Goal: Task Accomplishment & Management: Complete application form

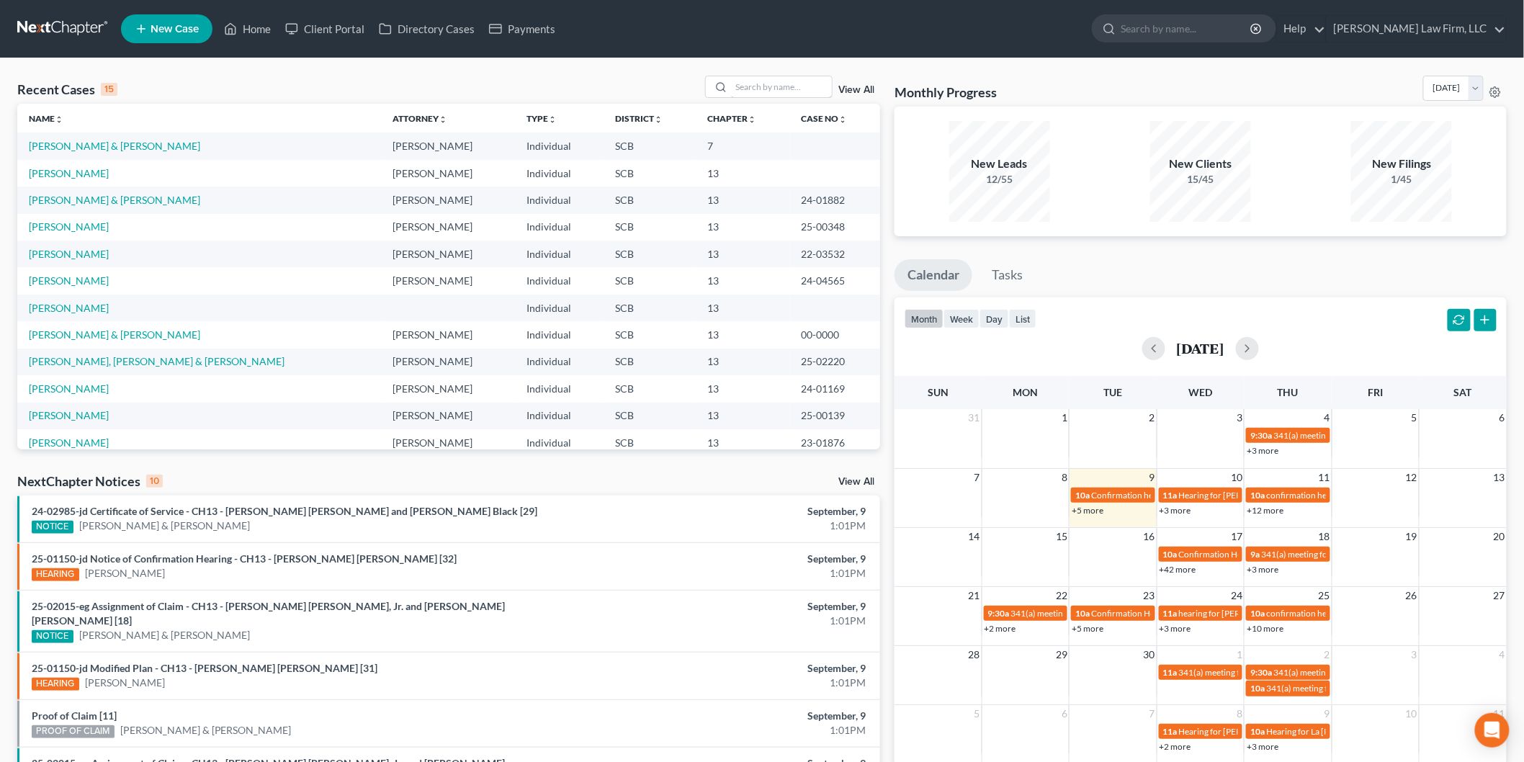
click at [783, 89] on input "search" at bounding box center [781, 86] width 101 height 21
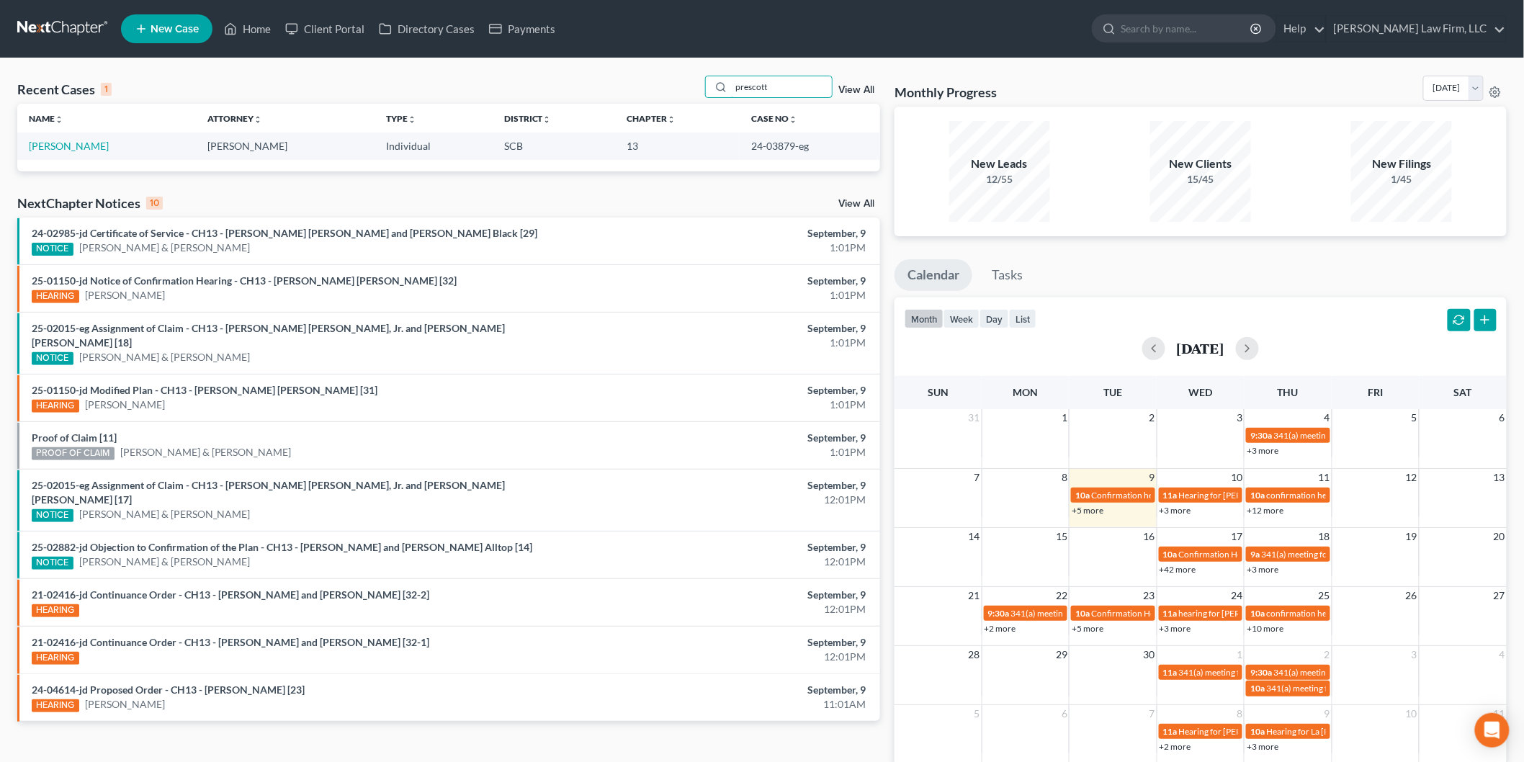
type input "prescott"
click at [48, 144] on link "[PERSON_NAME]" at bounding box center [69, 146] width 80 height 12
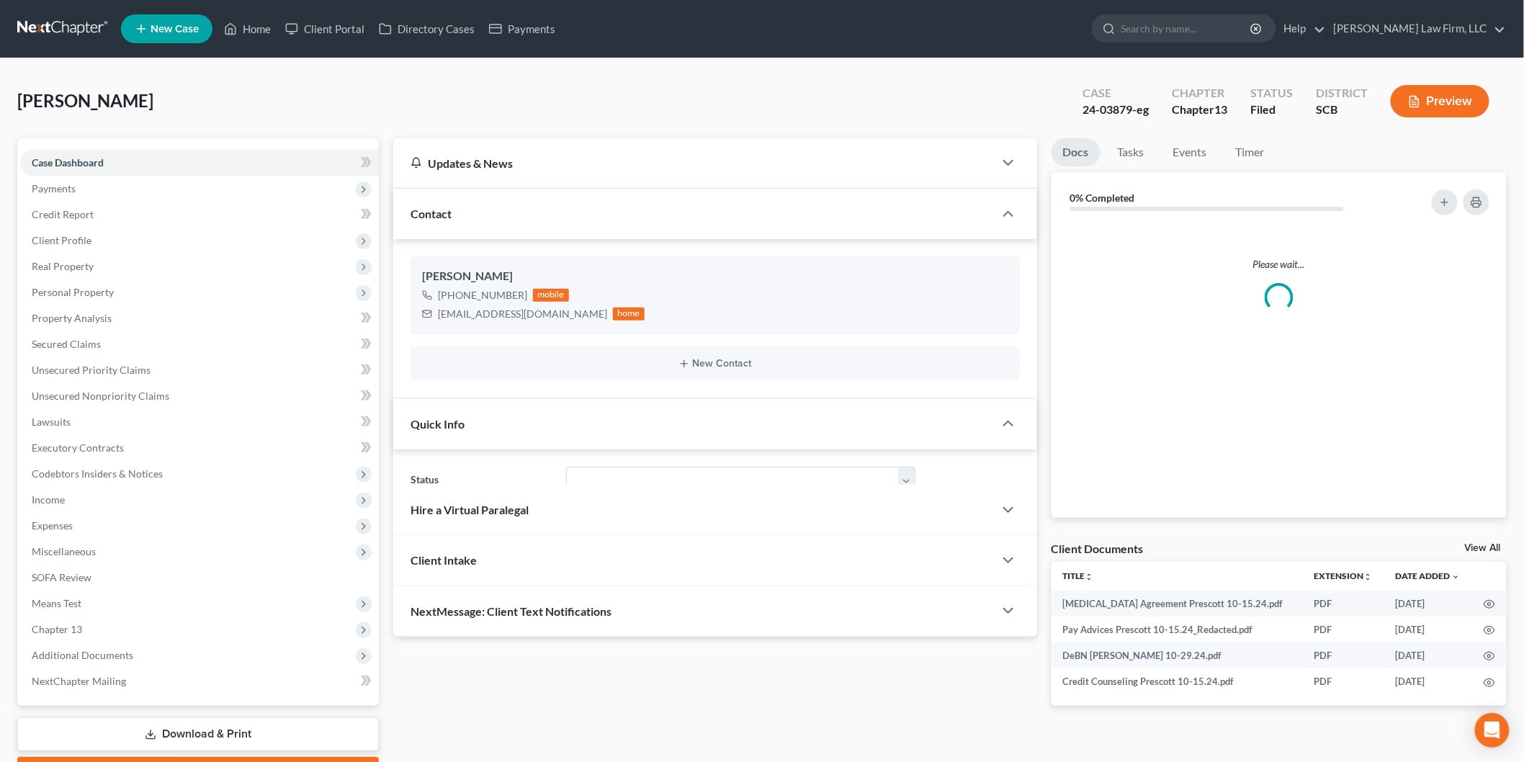
select select "3"
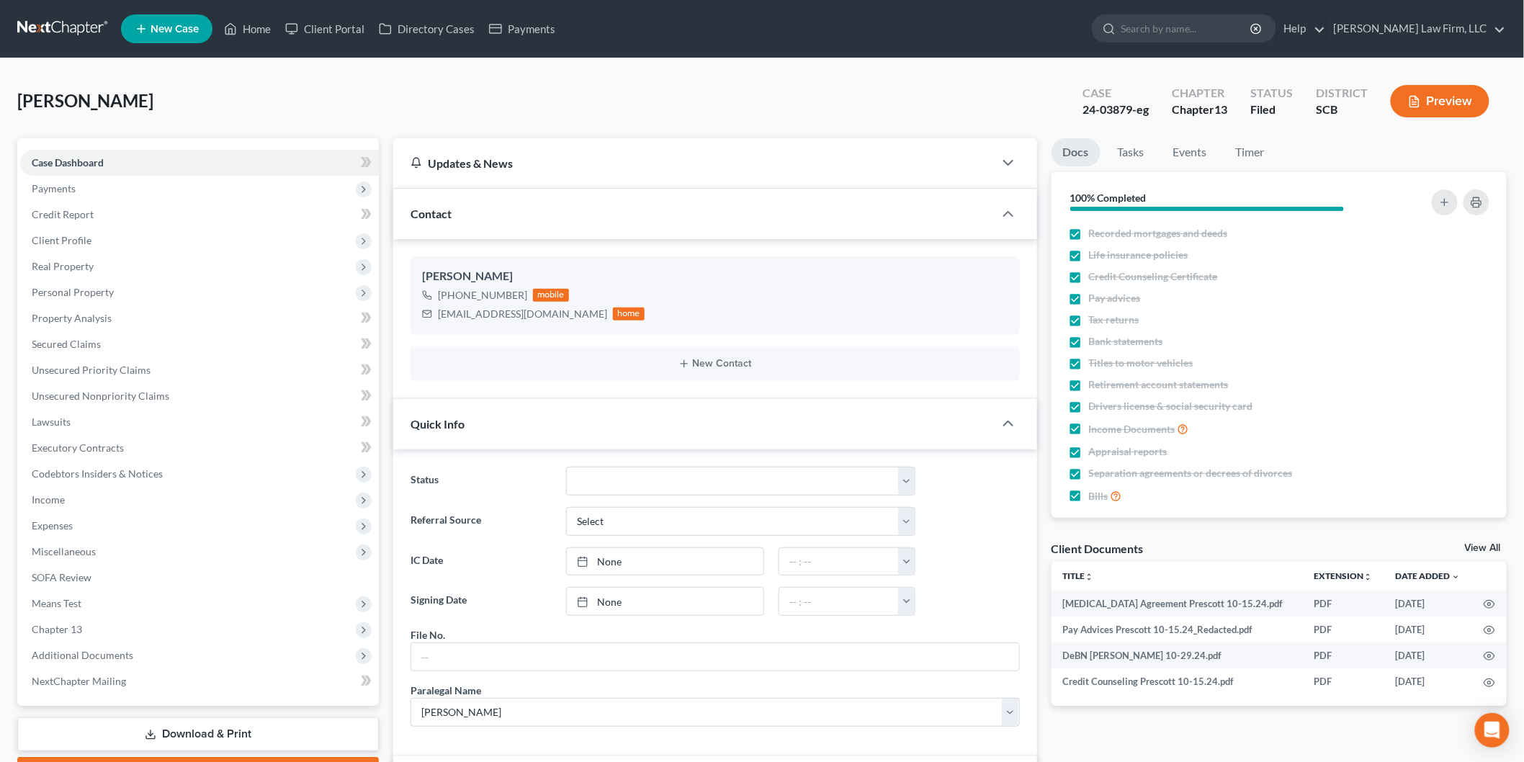
scroll to position [1691, 0]
click at [1473, 546] on link "View All" at bounding box center [1483, 548] width 36 height 10
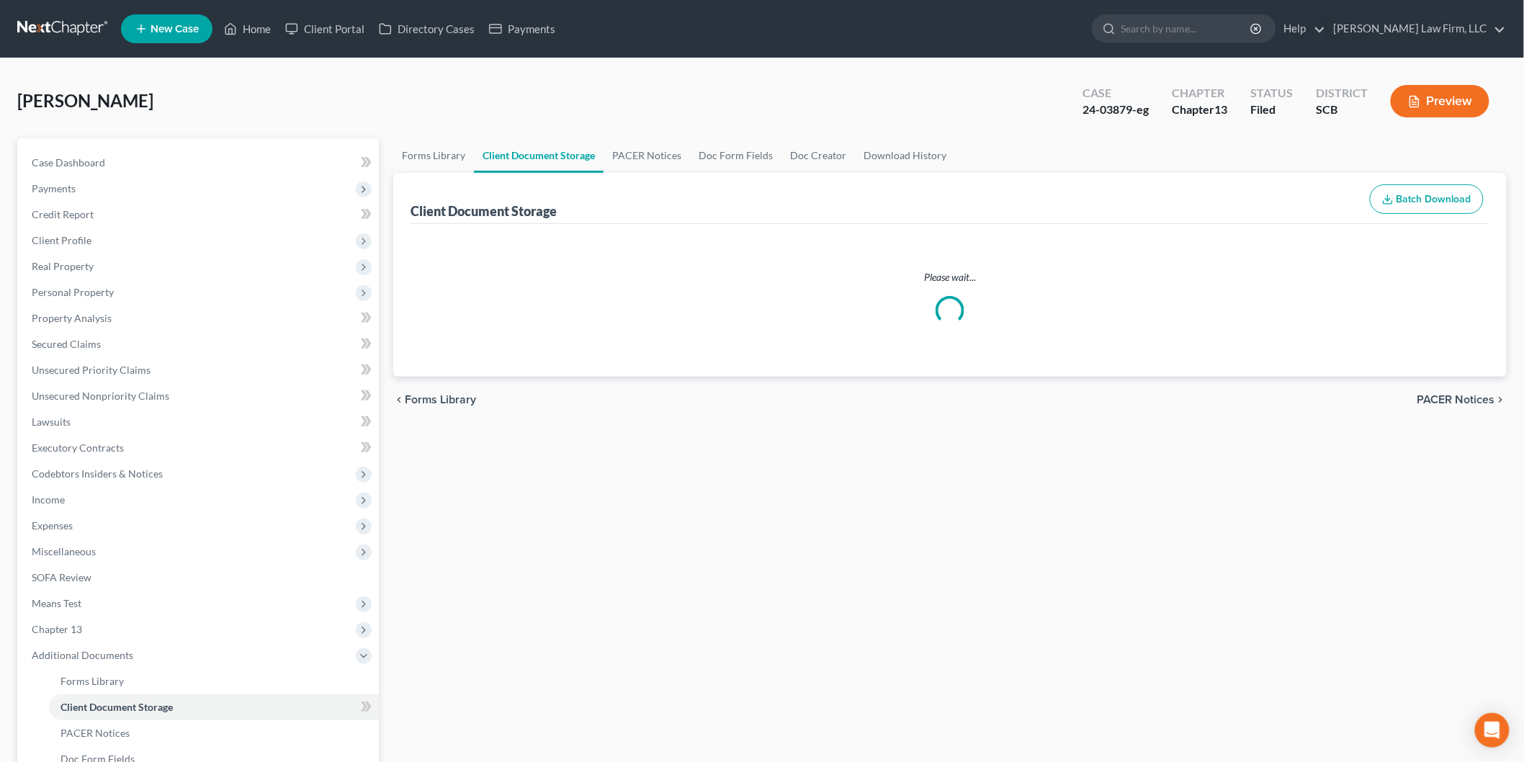
select select "6"
select select "16"
select select "15"
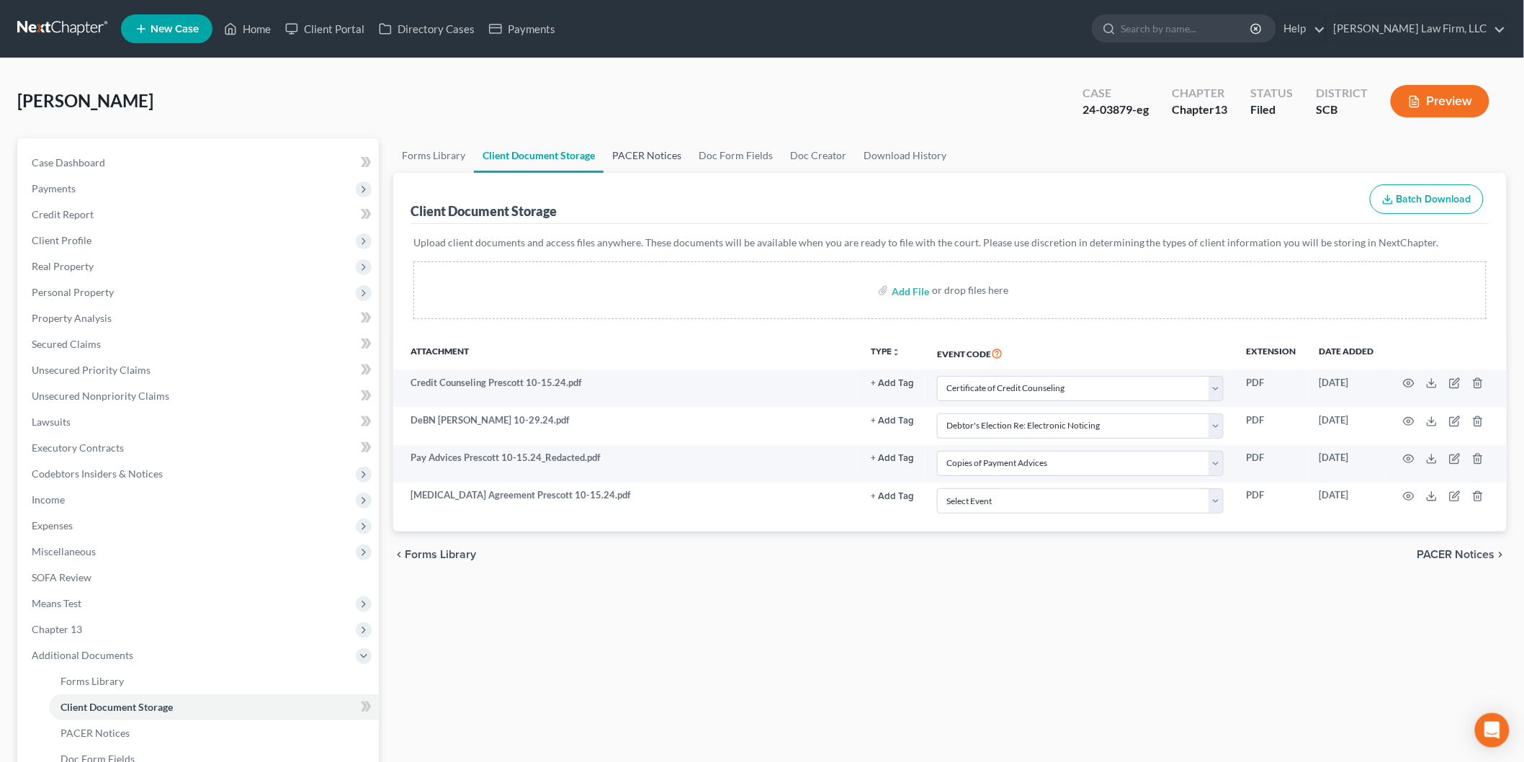
drag, startPoint x: 668, startPoint y: 160, endPoint x: 60, endPoint y: 191, distance: 608.5
click at [668, 161] on link "PACER Notices" at bounding box center [646, 155] width 86 height 35
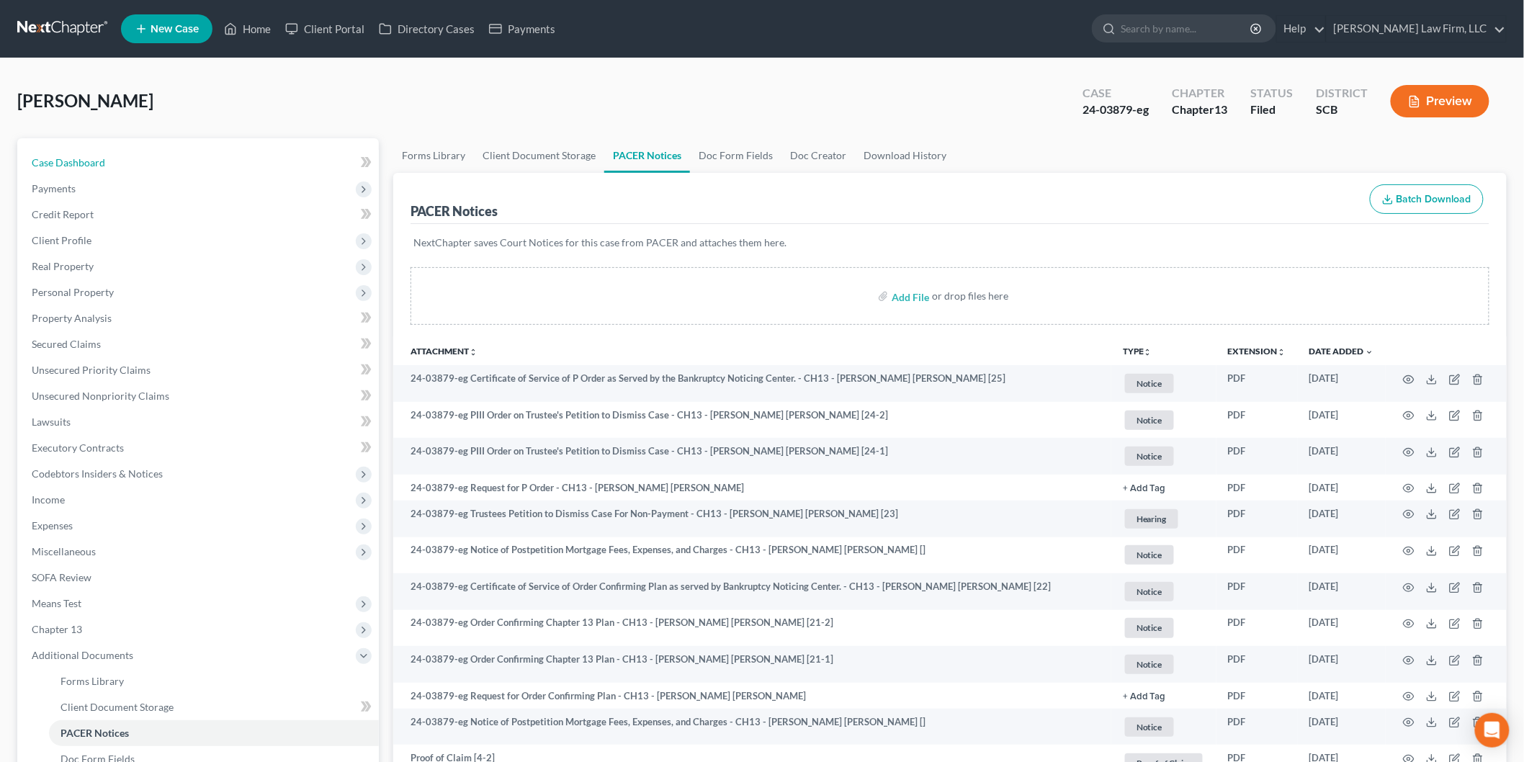
click at [82, 163] on span "Case Dashboard" at bounding box center [68, 162] width 73 height 12
select select "3"
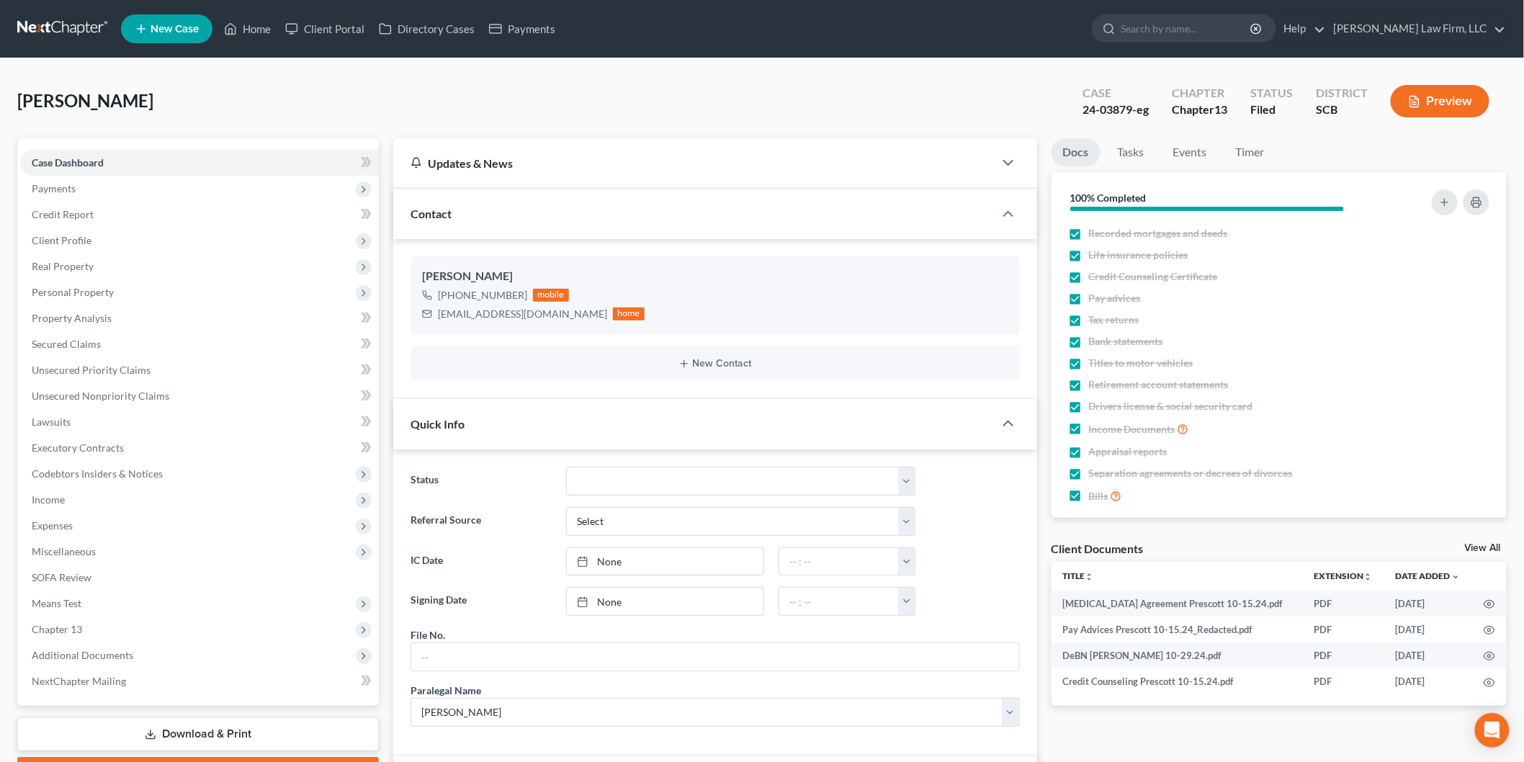
scroll to position [1691, 0]
drag, startPoint x: 1127, startPoint y: 109, endPoint x: 1080, endPoint y: 121, distance: 48.4
click at [1080, 121] on div "Case 24-03879-eg" at bounding box center [1115, 102] width 89 height 42
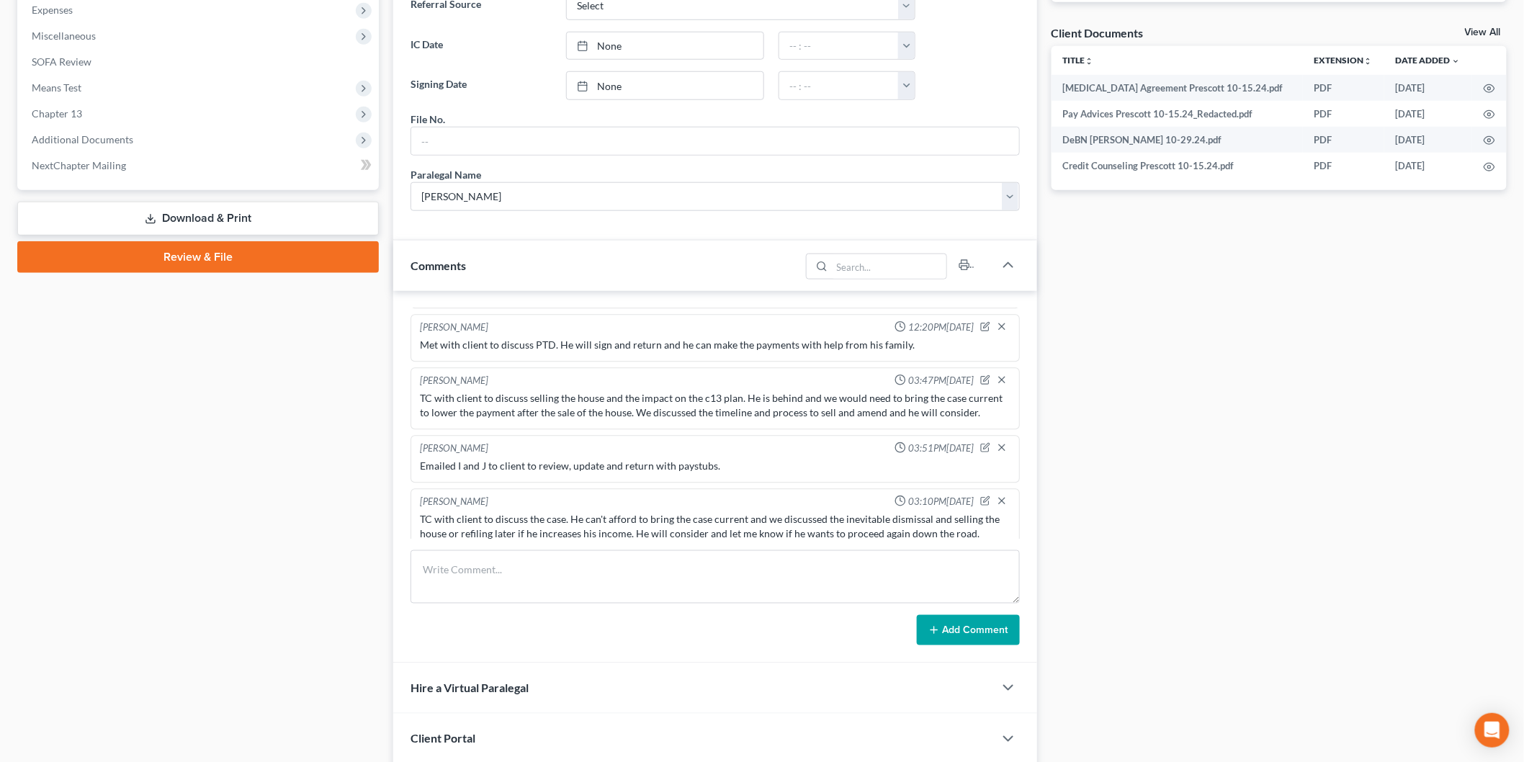
scroll to position [624, 0]
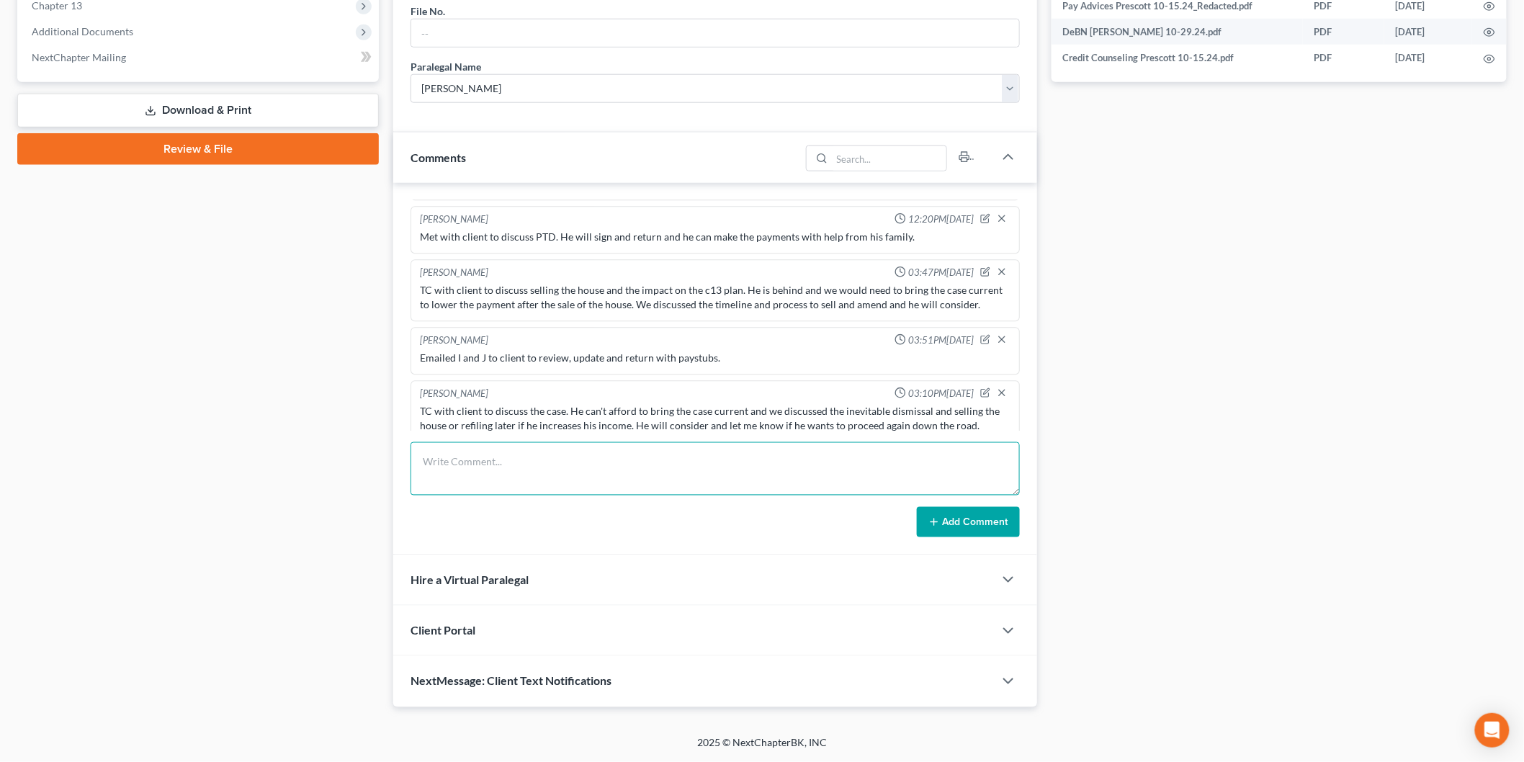
click at [550, 480] on textarea at bounding box center [714, 468] width 609 height 53
type textarea "Met with client to discuss the process and timeline to sell his house. He will …"
click at [968, 529] on button "Add Comment" at bounding box center [968, 522] width 103 height 30
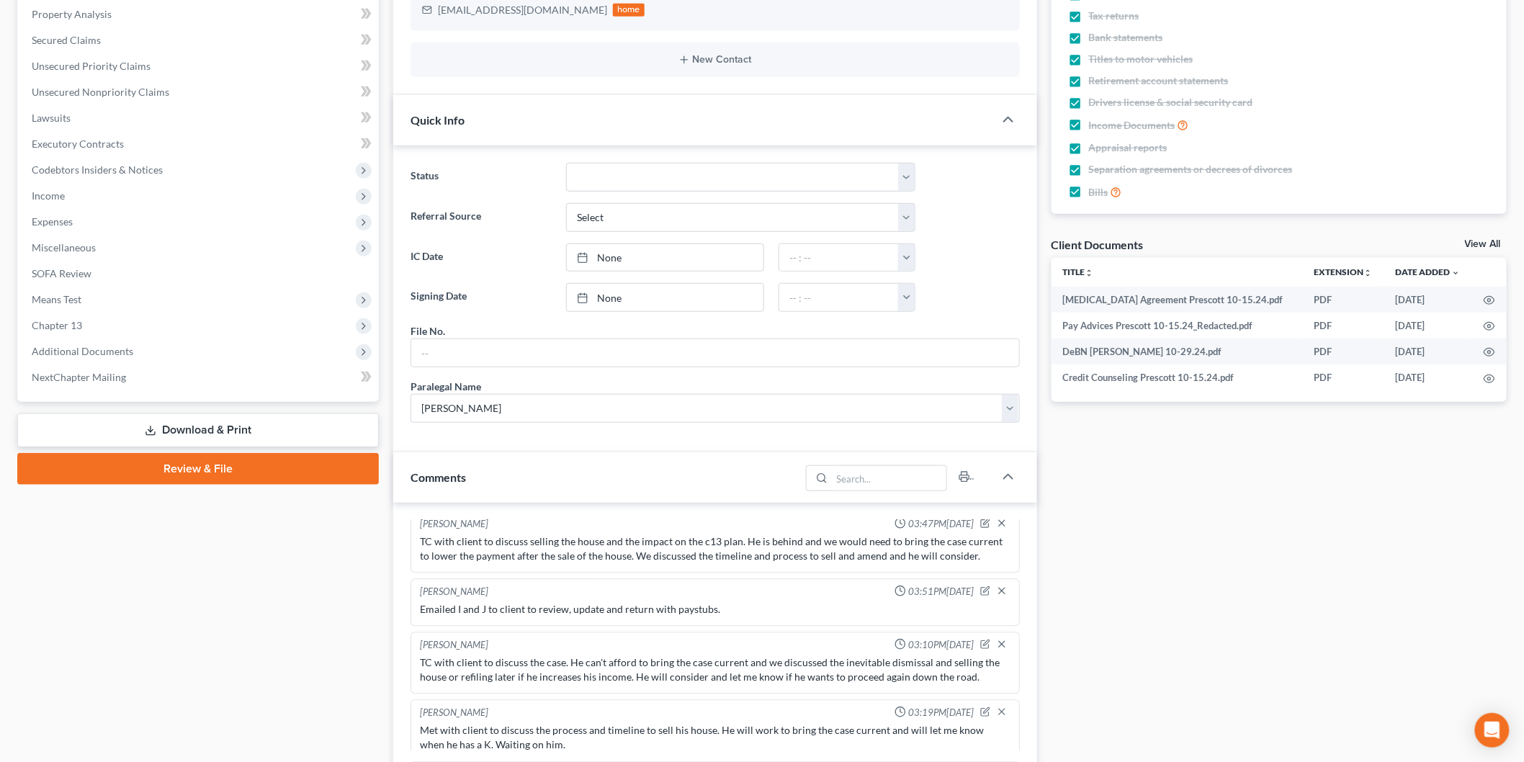
scroll to position [0, 0]
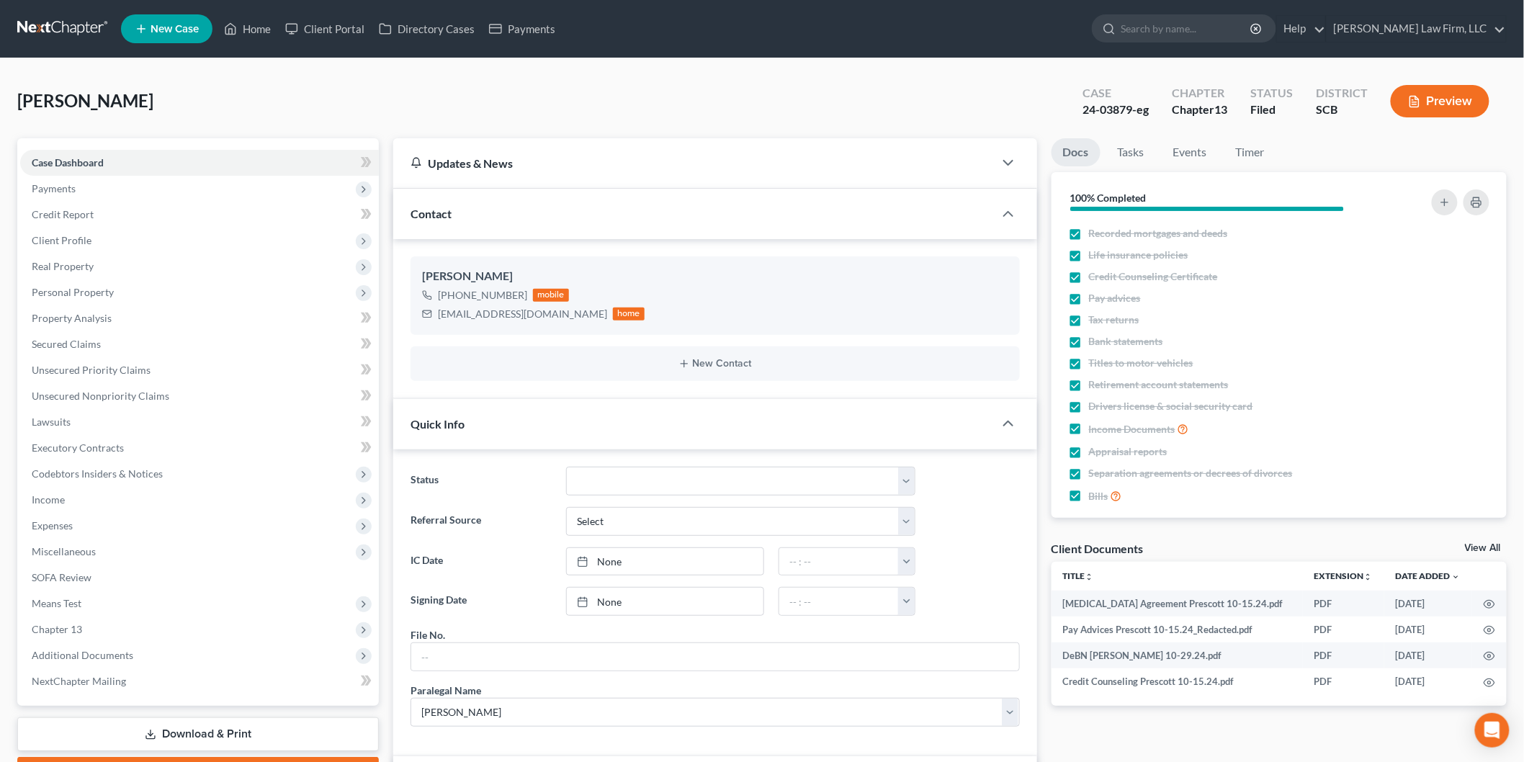
click at [168, 12] on li "New Case" at bounding box center [169, 28] width 96 height 33
click at [155, 31] on span "New Case" at bounding box center [174, 29] width 48 height 11
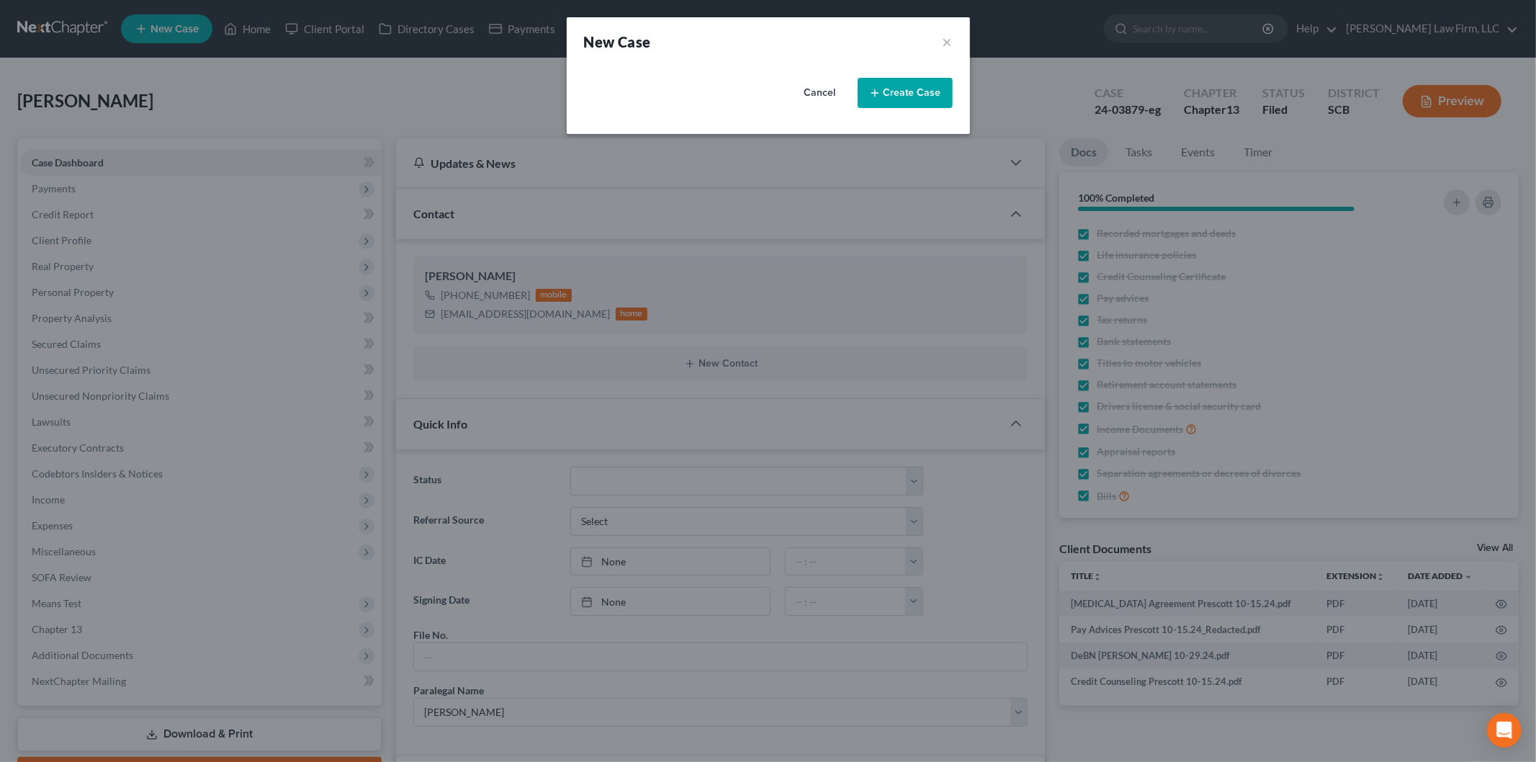
select select "72"
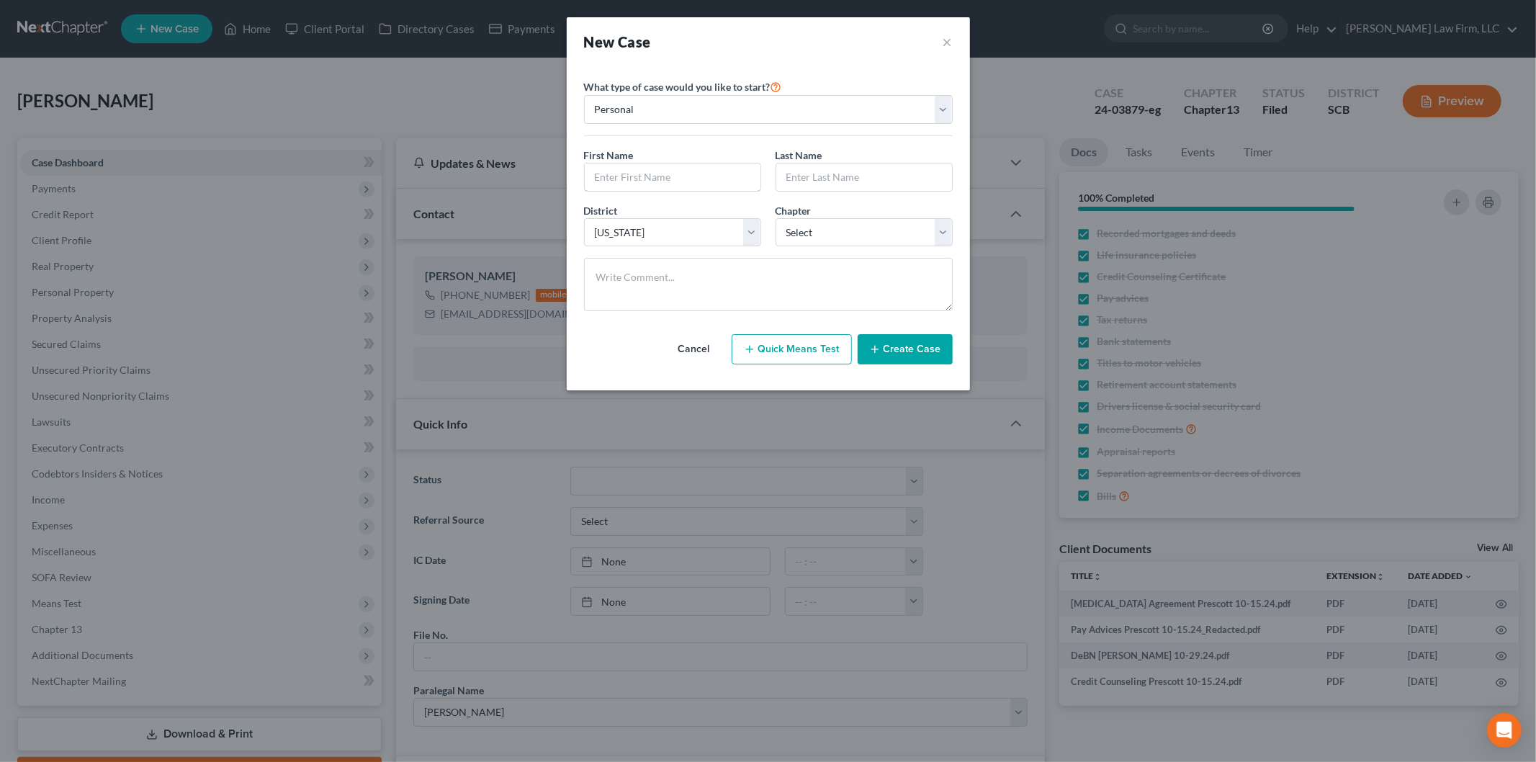
click at [637, 171] on input "text" at bounding box center [673, 176] width 176 height 27
type input "[PERSON_NAME]"
click at [819, 239] on select "Select 7 11 12 13" at bounding box center [864, 232] width 177 height 29
select select "3"
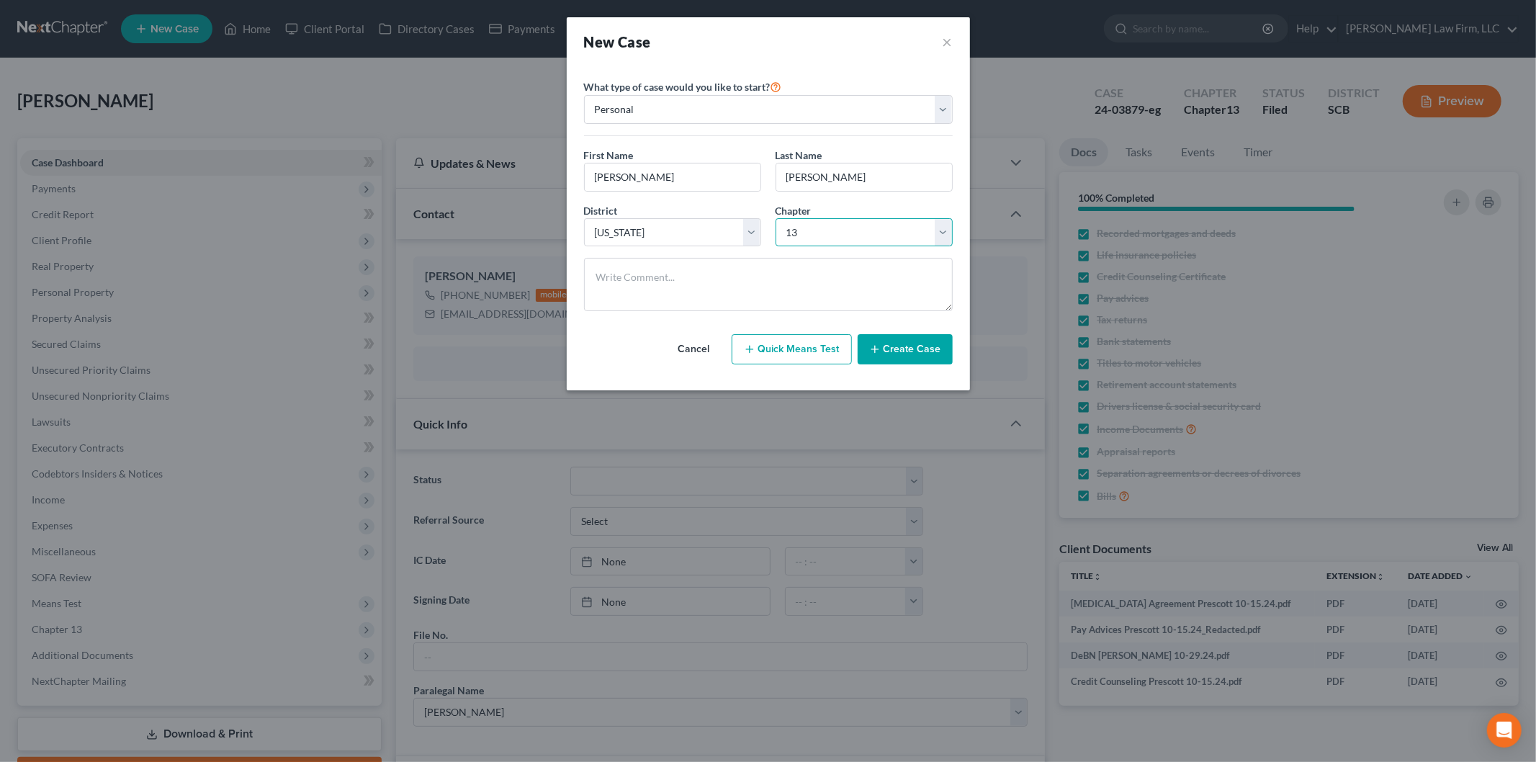
click at [776, 218] on select "Select 7 11 12 13" at bounding box center [864, 232] width 177 height 29
click at [908, 346] on button "Create Case" at bounding box center [905, 349] width 95 height 30
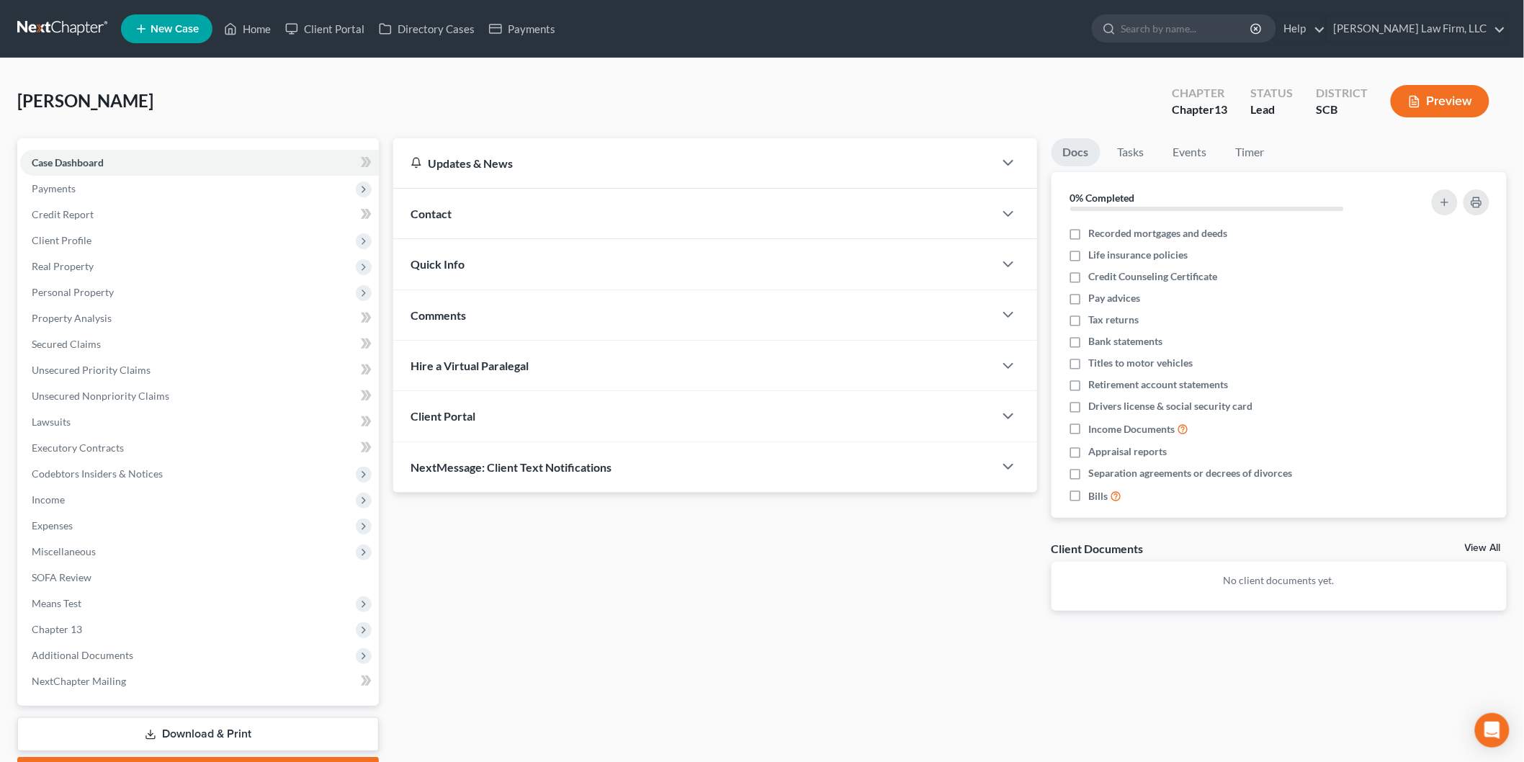
click at [545, 212] on div "Contact" at bounding box center [693, 214] width 601 height 50
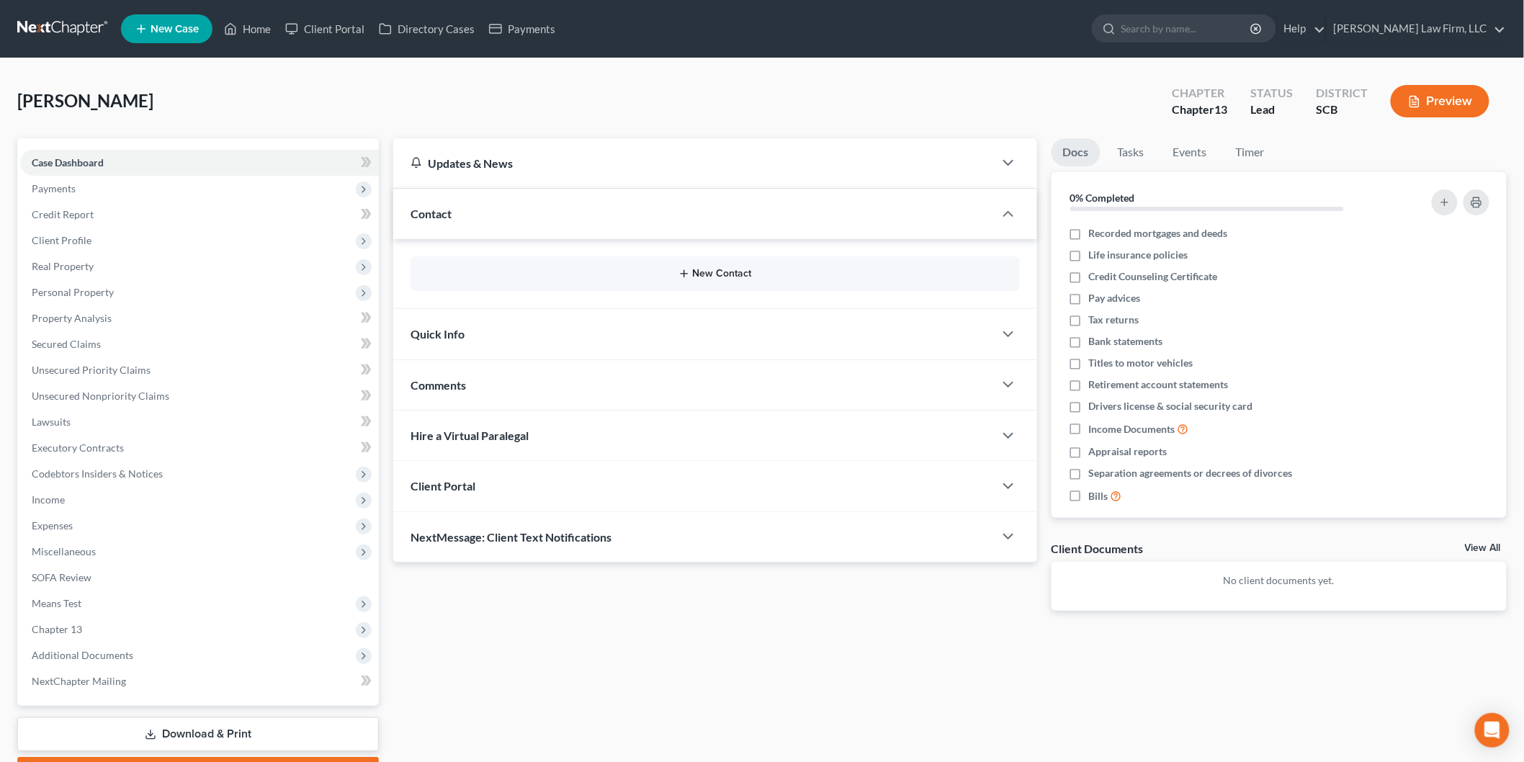
click at [688, 278] on icon "button" at bounding box center [684, 274] width 12 height 12
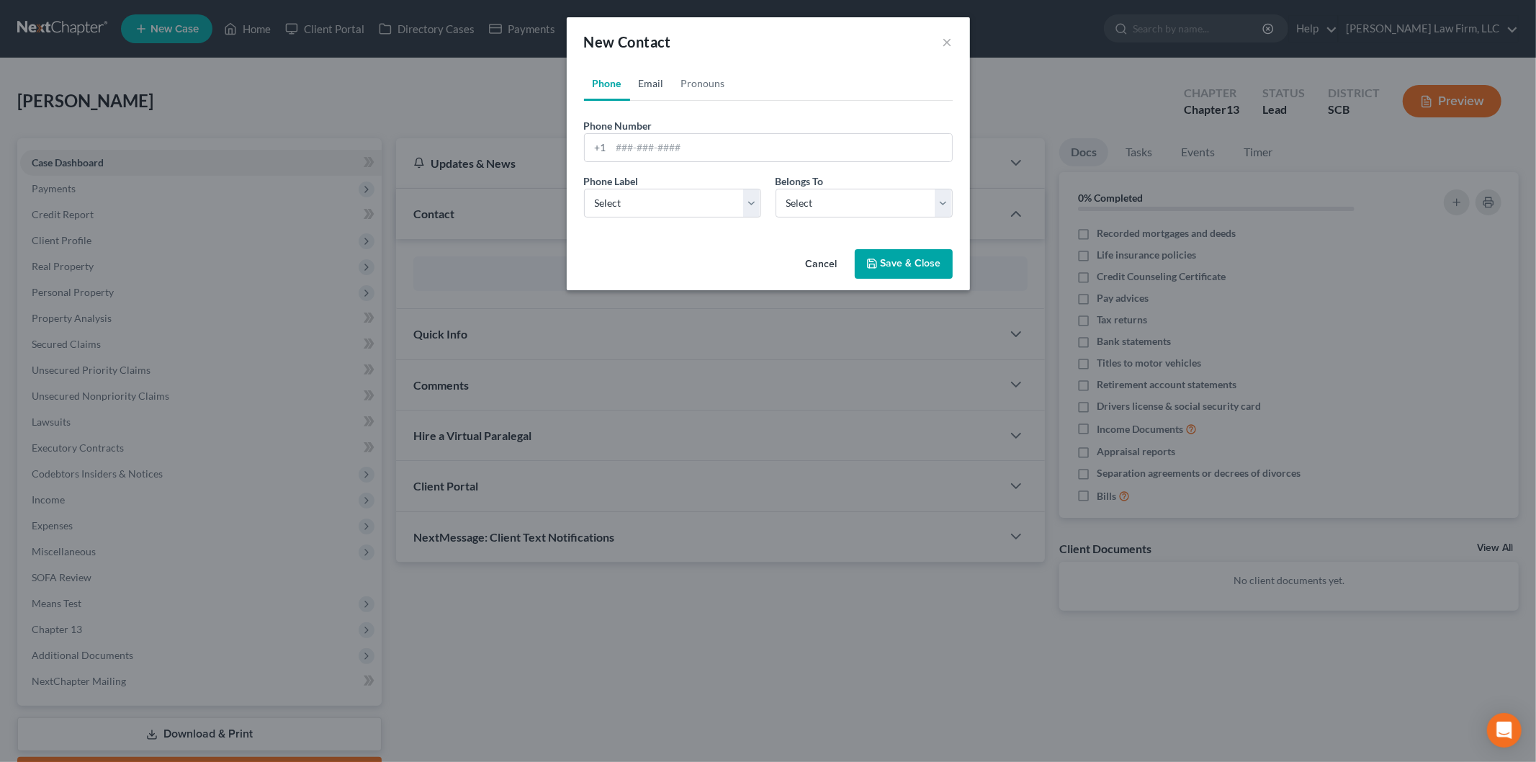
click at [646, 76] on link "Email" at bounding box center [651, 83] width 42 height 35
click at [657, 153] on input "email" at bounding box center [781, 147] width 341 height 27
type input "[EMAIL_ADDRESS][DOMAIN_NAME]"
click at [656, 205] on select "Select Home Work Other" at bounding box center [672, 203] width 177 height 29
select select "2"
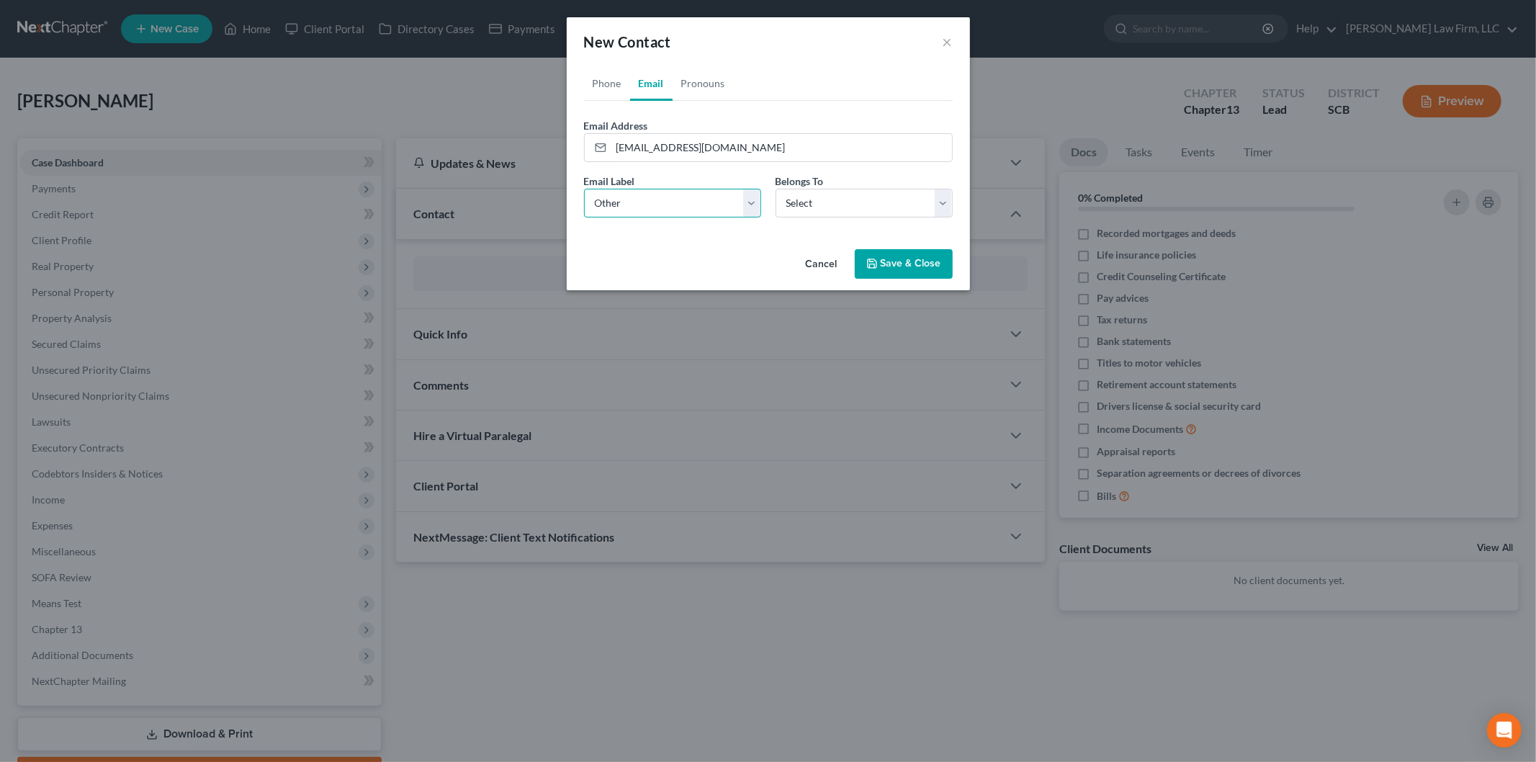
click at [584, 189] on select "Select Home Work Other" at bounding box center [672, 203] width 177 height 29
click at [812, 199] on select "Select Client Other" at bounding box center [864, 203] width 177 height 29
select select "0"
click at [776, 189] on select "Select Client Other" at bounding box center [864, 203] width 177 height 29
click at [889, 266] on button "Save & Close" at bounding box center [904, 264] width 98 height 30
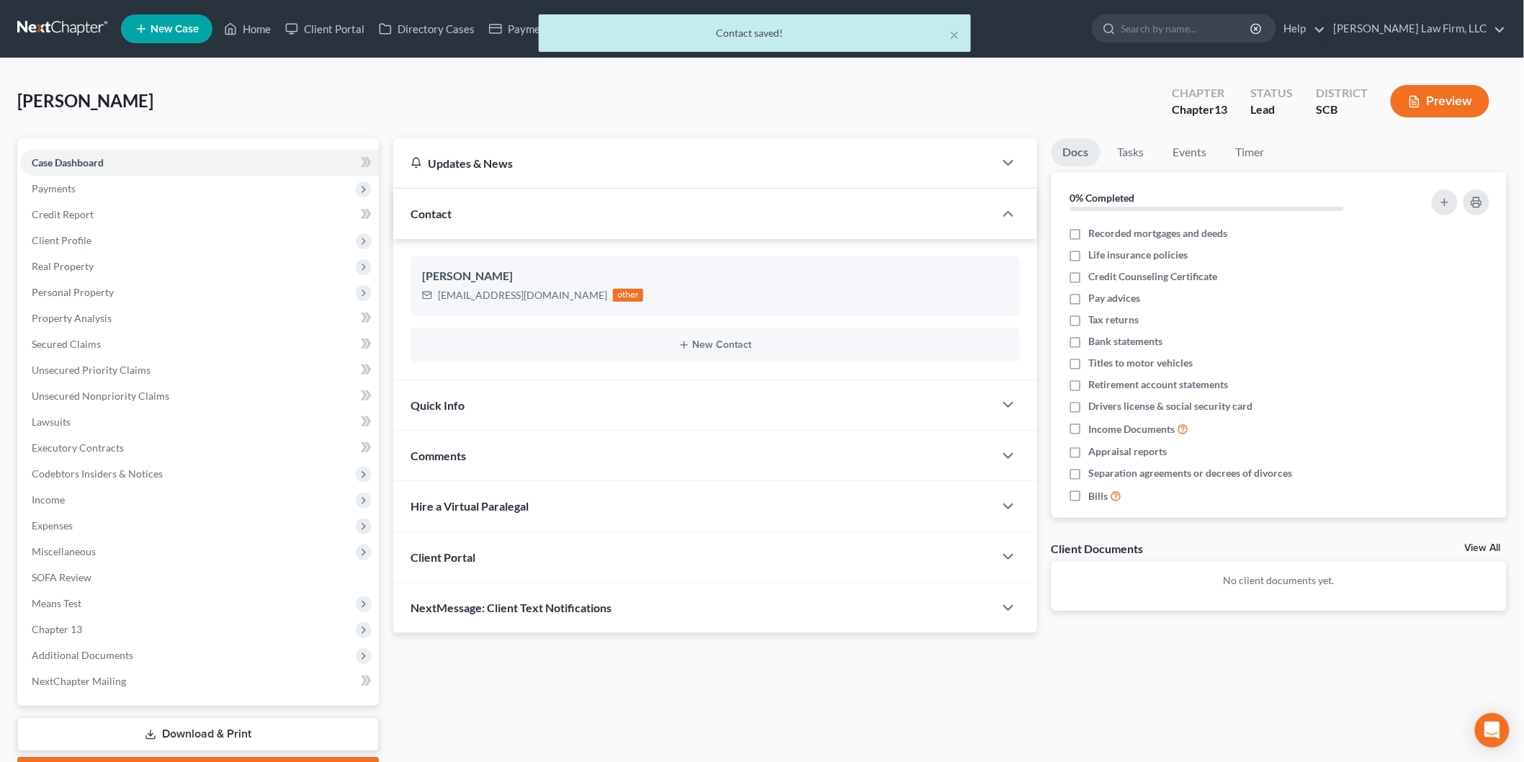
click at [983, 305] on icon "button" at bounding box center [986, 303] width 6 height 6
select select "0"
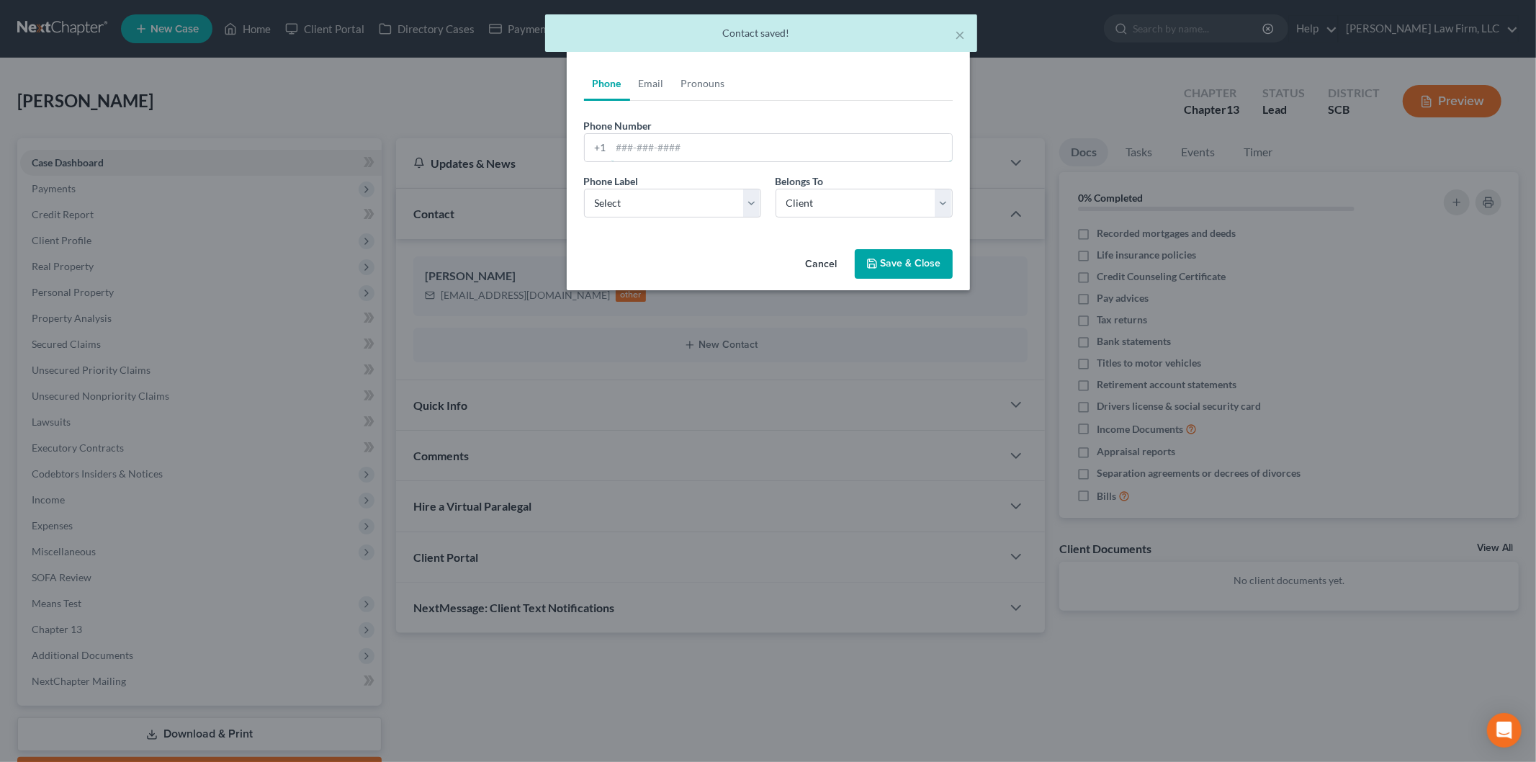
click at [677, 135] on input "tel" at bounding box center [781, 147] width 341 height 27
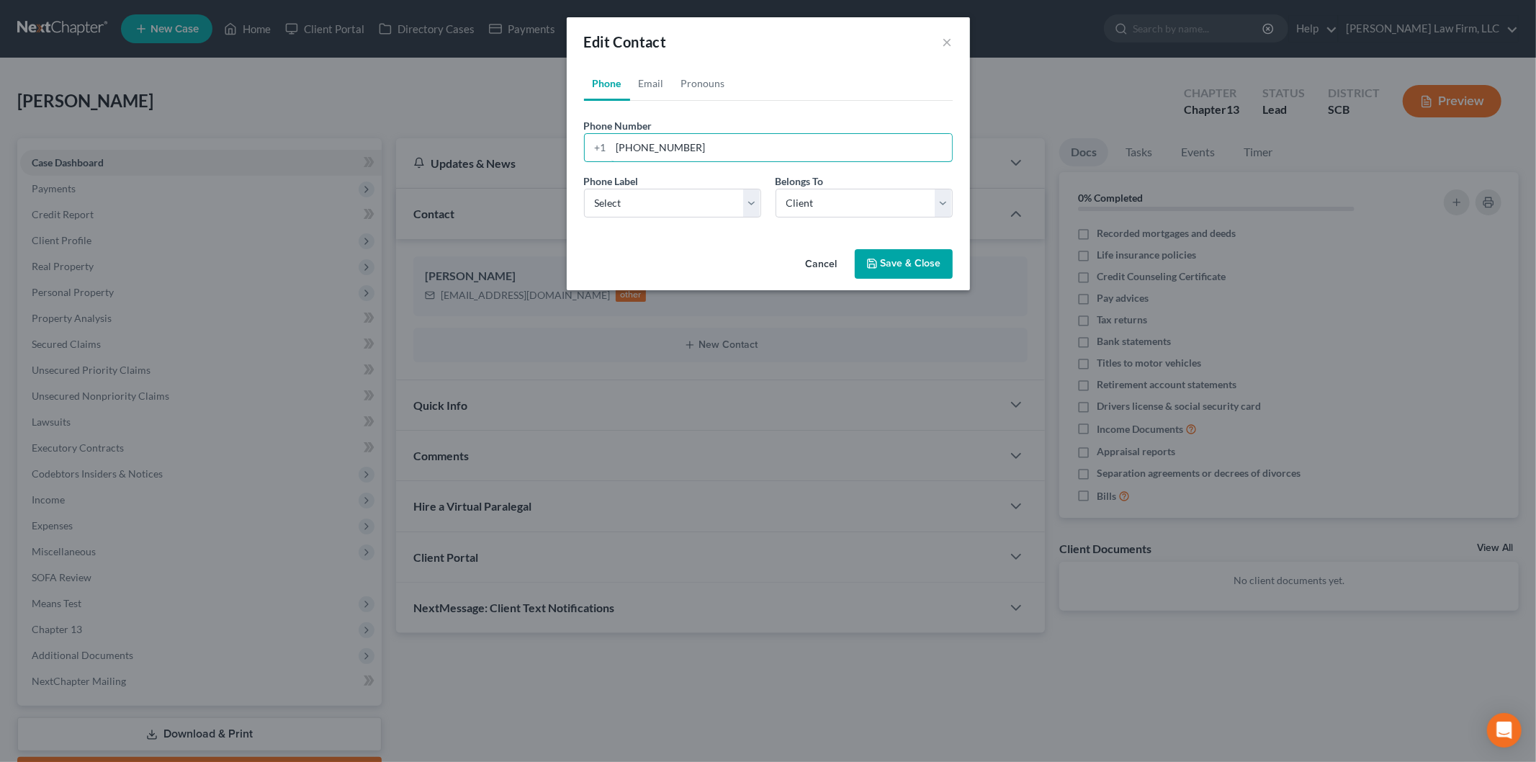
type input "[PHONE_NUMBER]"
click at [631, 204] on select "Select Mobile Home Work Other" at bounding box center [672, 203] width 177 height 29
select select "0"
click at [584, 189] on select "Select Mobile Home Work Other" at bounding box center [672, 203] width 177 height 29
click at [904, 263] on button "Save & Close" at bounding box center [904, 264] width 98 height 30
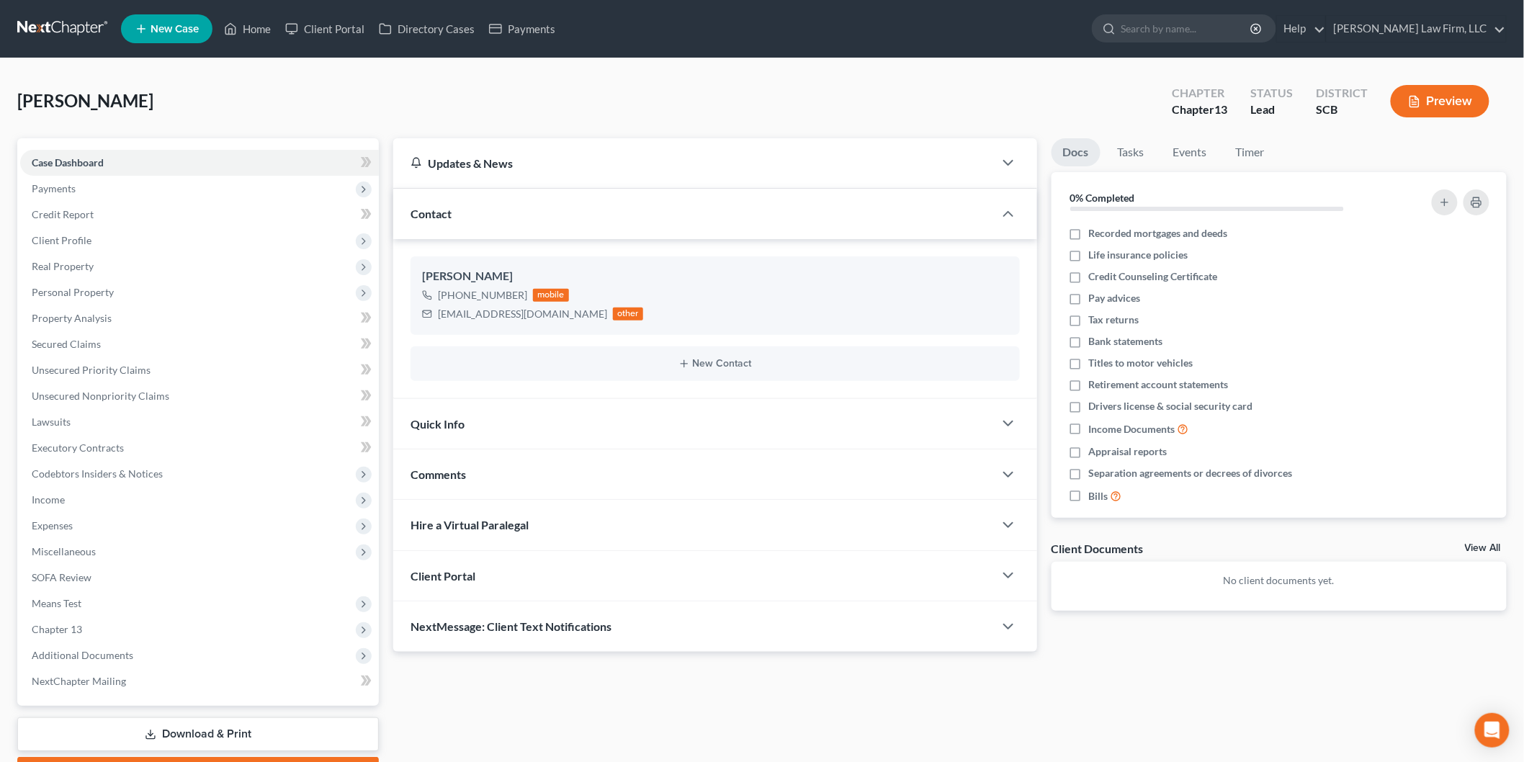
click at [121, 184] on span "Payments" at bounding box center [199, 189] width 359 height 26
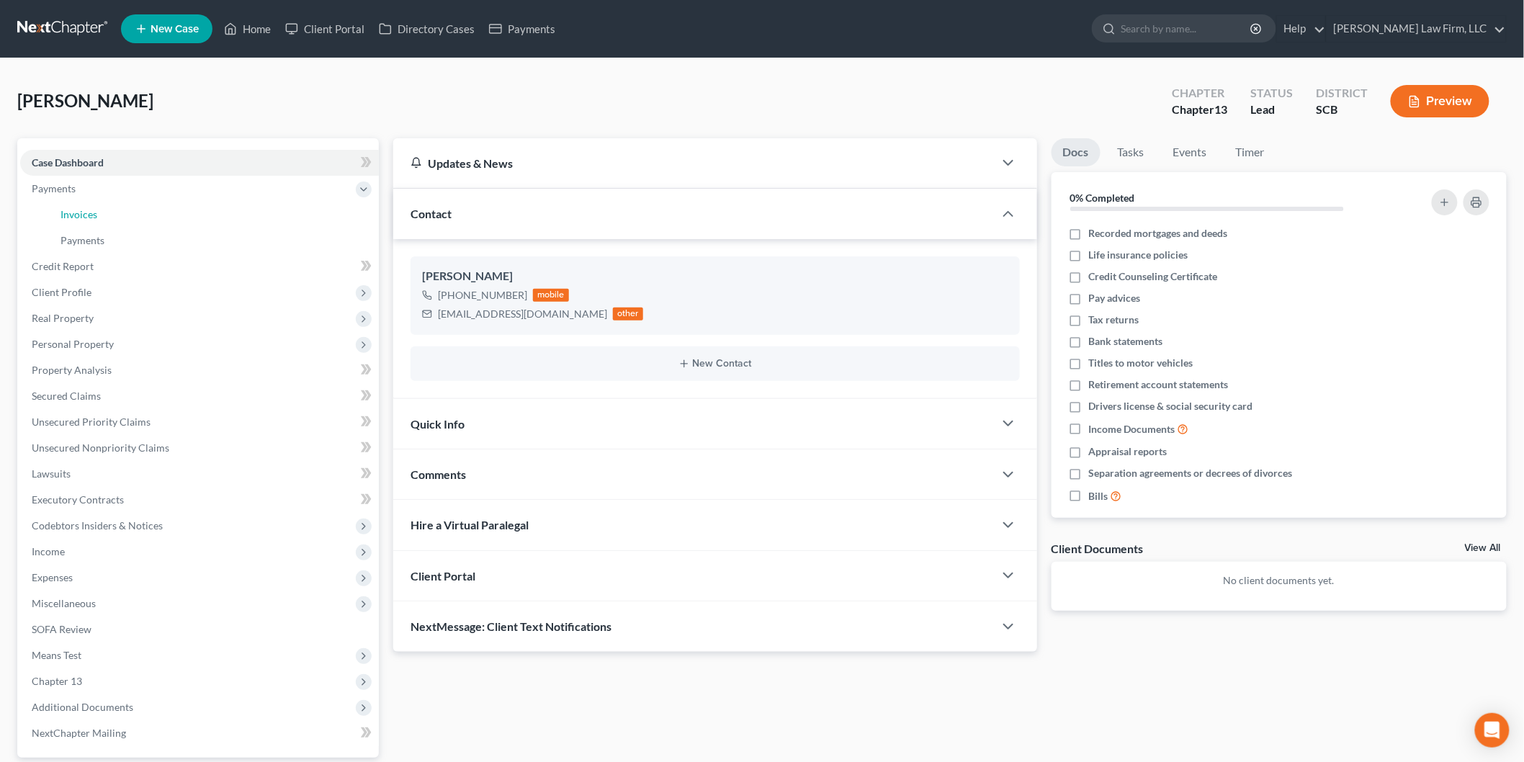
click at [108, 204] on link "Invoices" at bounding box center [214, 215] width 330 height 26
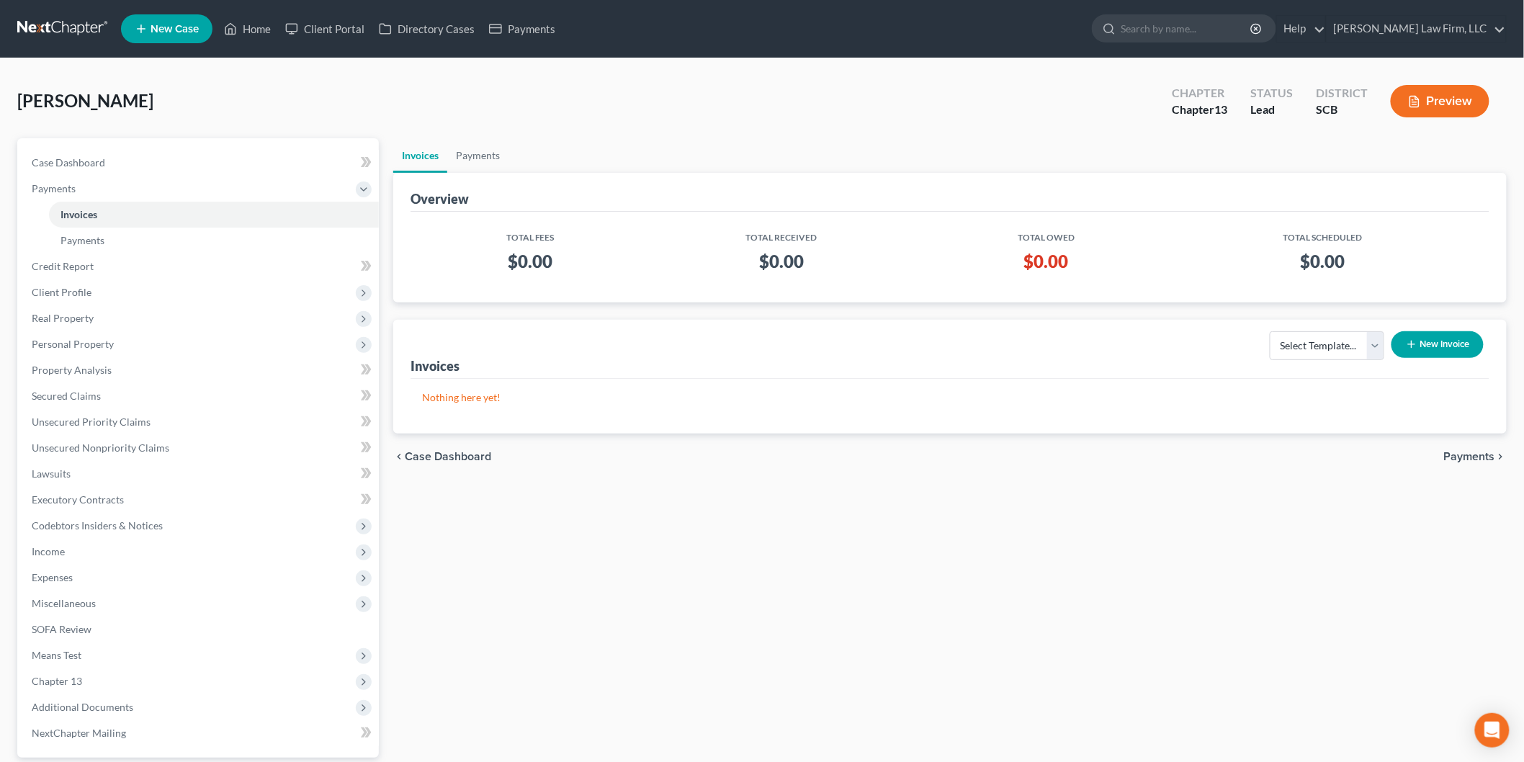
click at [1426, 346] on button "New Invoice" at bounding box center [1437, 344] width 92 height 27
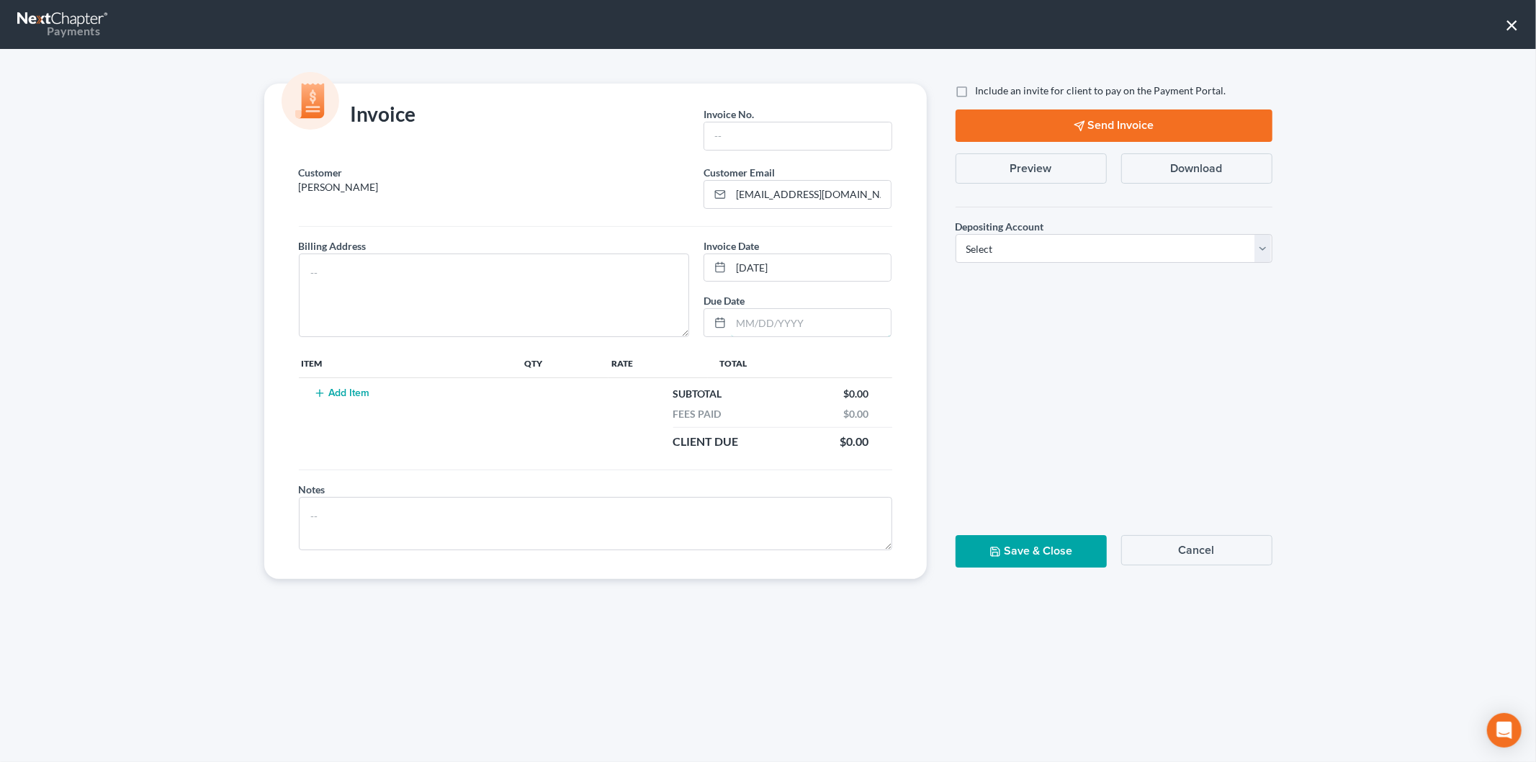
click at [814, 319] on input "text" at bounding box center [811, 322] width 160 height 27
click at [347, 391] on button "Add Item" at bounding box center [341, 393] width 63 height 12
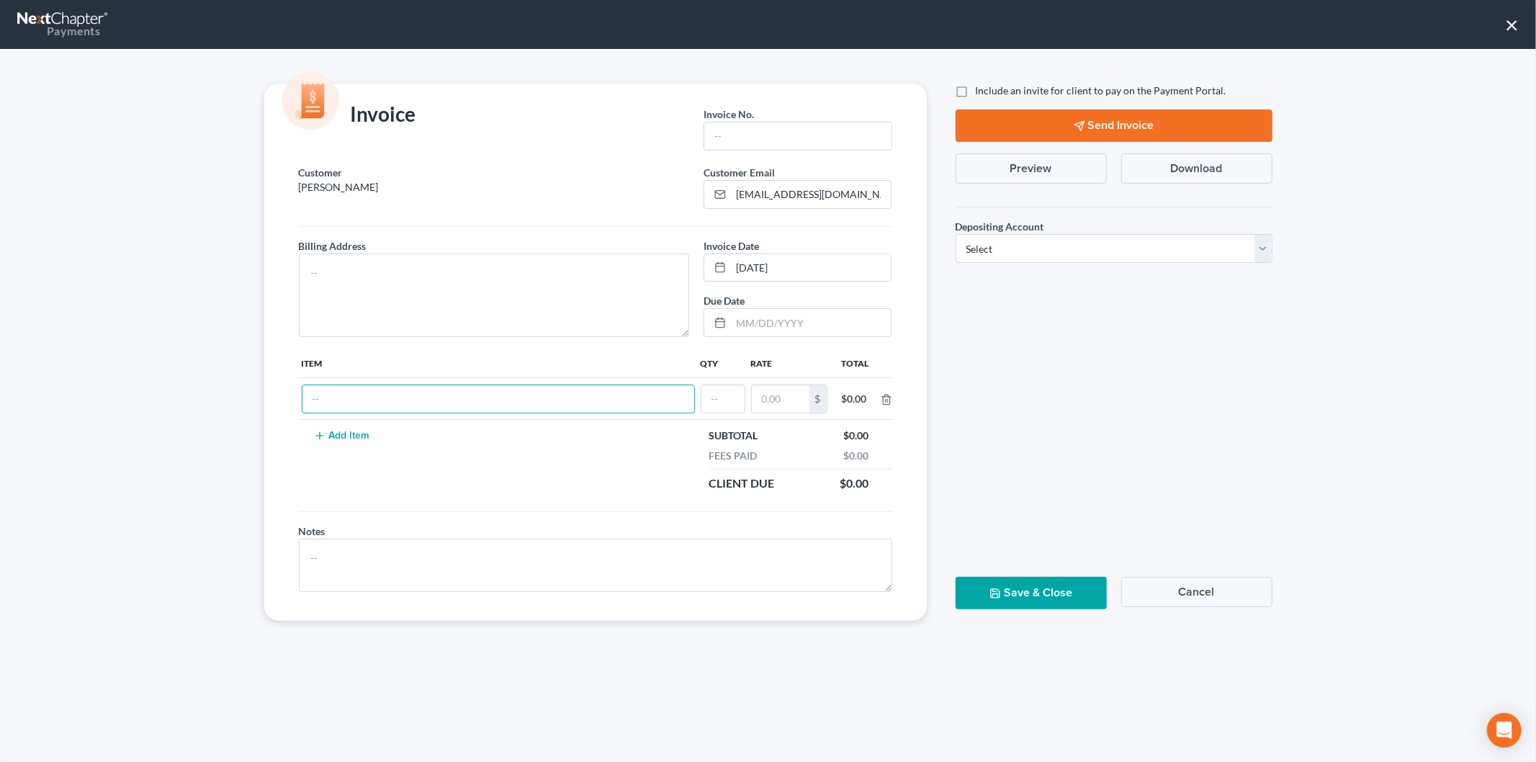
click at [347, 392] on input "text" at bounding box center [498, 398] width 392 height 27
type input "Chapter 13 [MEDICAL_DATA]"
type input "1"
type input "1,500"
click at [998, 602] on button "Save & Close" at bounding box center [1031, 593] width 151 height 32
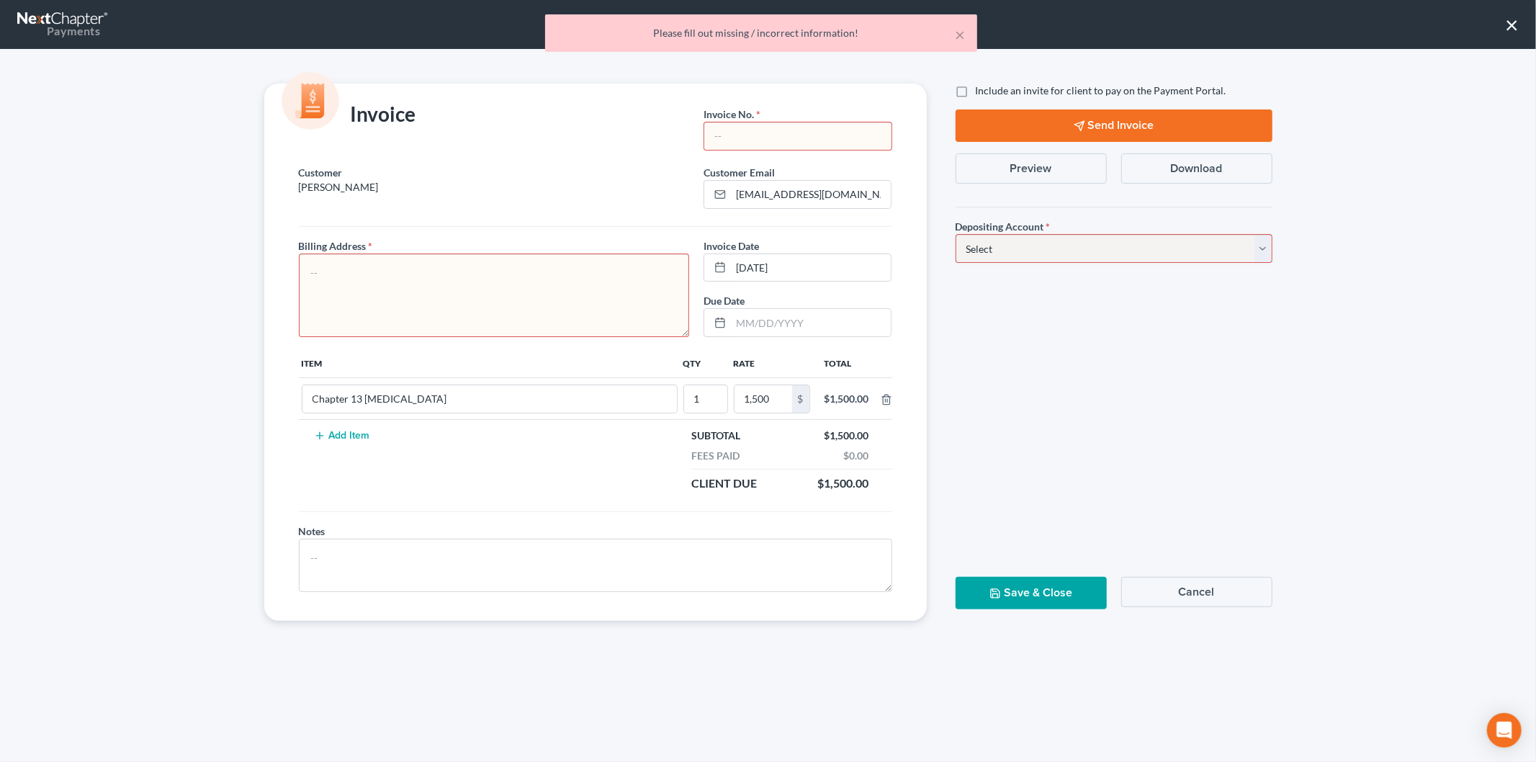
click at [776, 143] on input "text" at bounding box center [797, 135] width 186 height 27
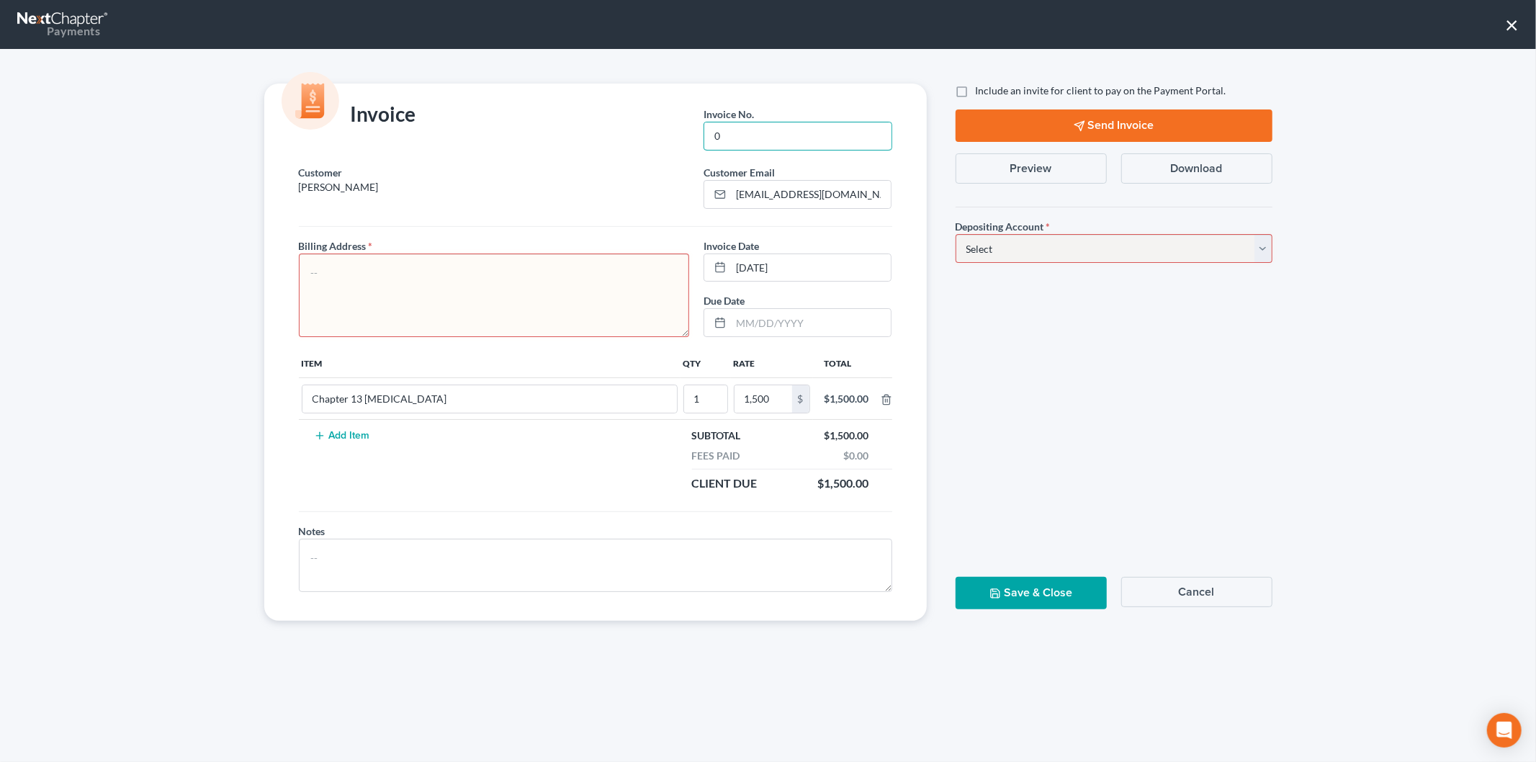
type input "0"
click at [479, 284] on textarea at bounding box center [494, 295] width 391 height 84
click at [498, 223] on div at bounding box center [596, 229] width 608 height 18
click at [462, 320] on textarea at bounding box center [494, 295] width 391 height 84
type textarea "[STREET_ADDRESS]"
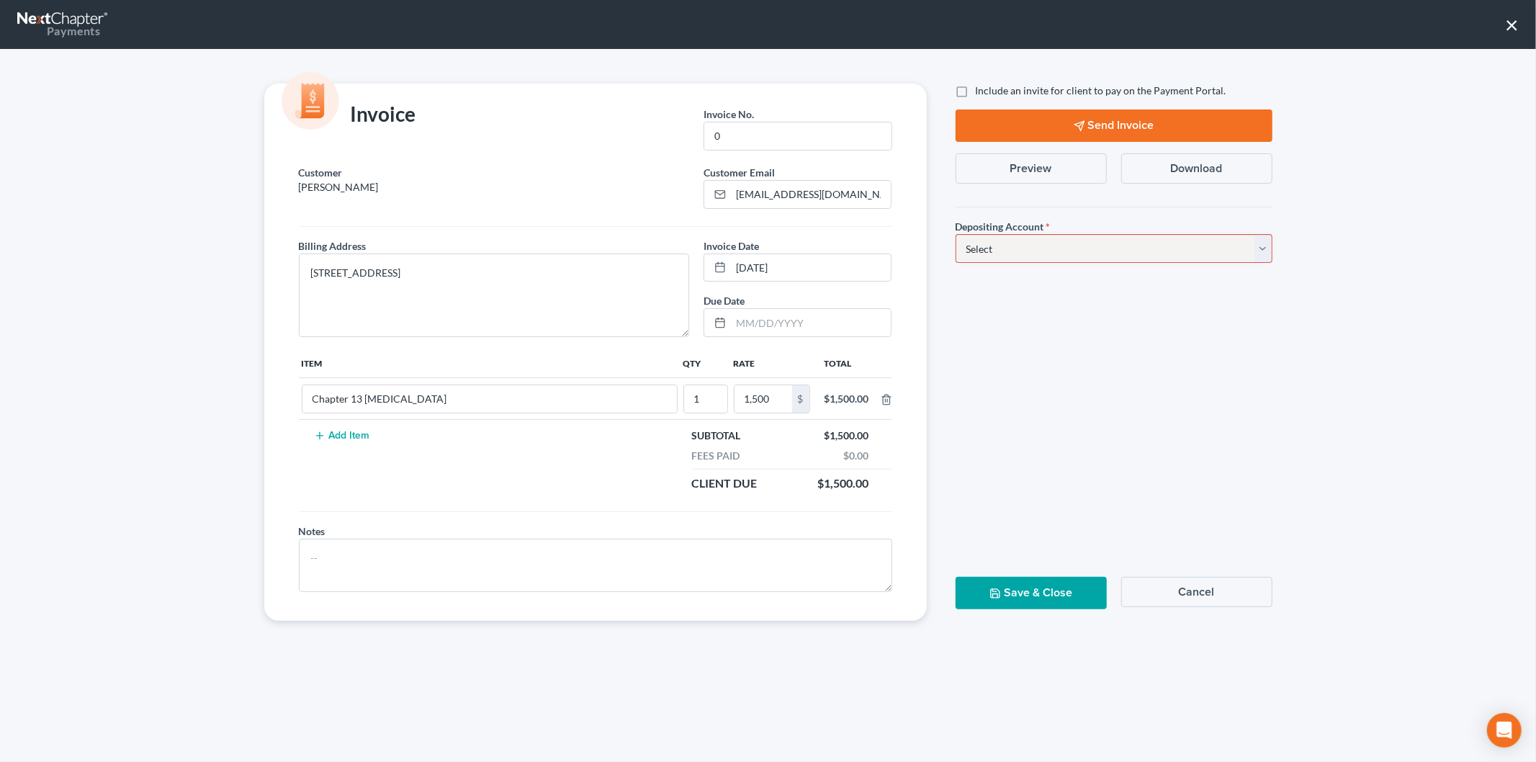
click at [990, 601] on button "Save & Close" at bounding box center [1031, 593] width 151 height 32
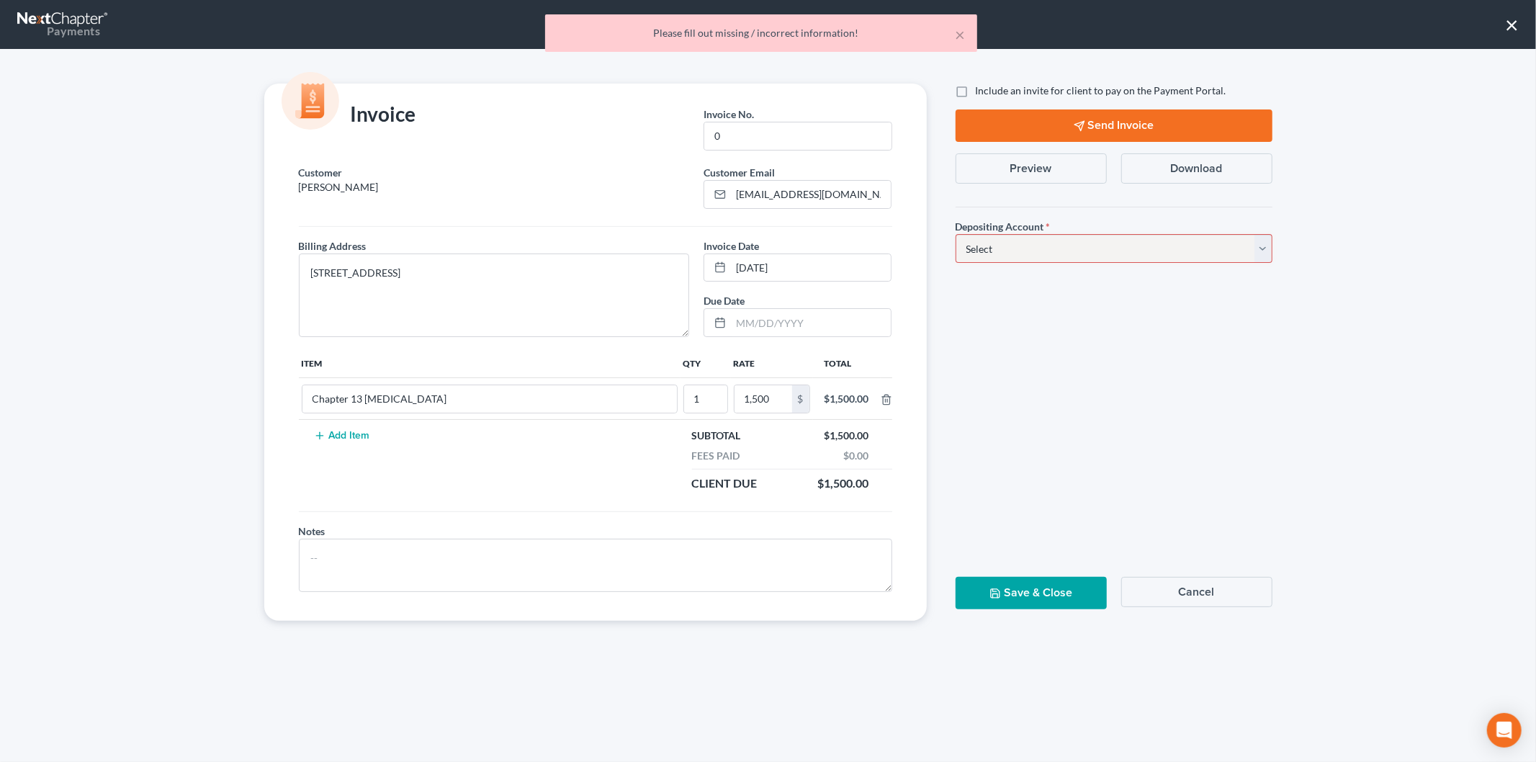
click at [972, 251] on select "Select Operation Trust" at bounding box center [1114, 248] width 317 height 29
select select "1"
click at [956, 234] on select "Select Operation Trust" at bounding box center [1114, 248] width 317 height 29
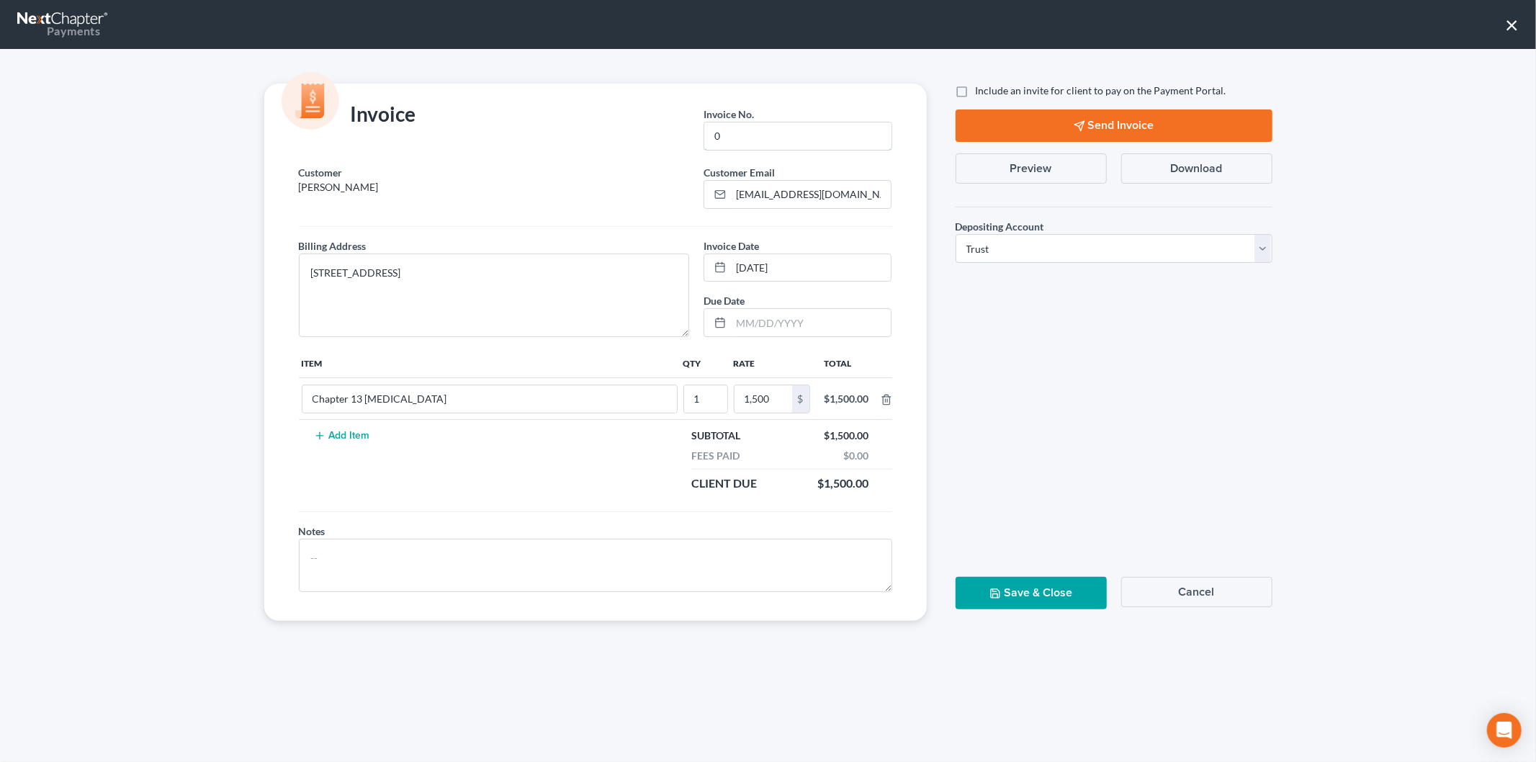
click at [747, 135] on input "0" at bounding box center [797, 135] width 186 height 27
type input "202509"
click at [1004, 588] on button "Save & Close" at bounding box center [1031, 593] width 151 height 32
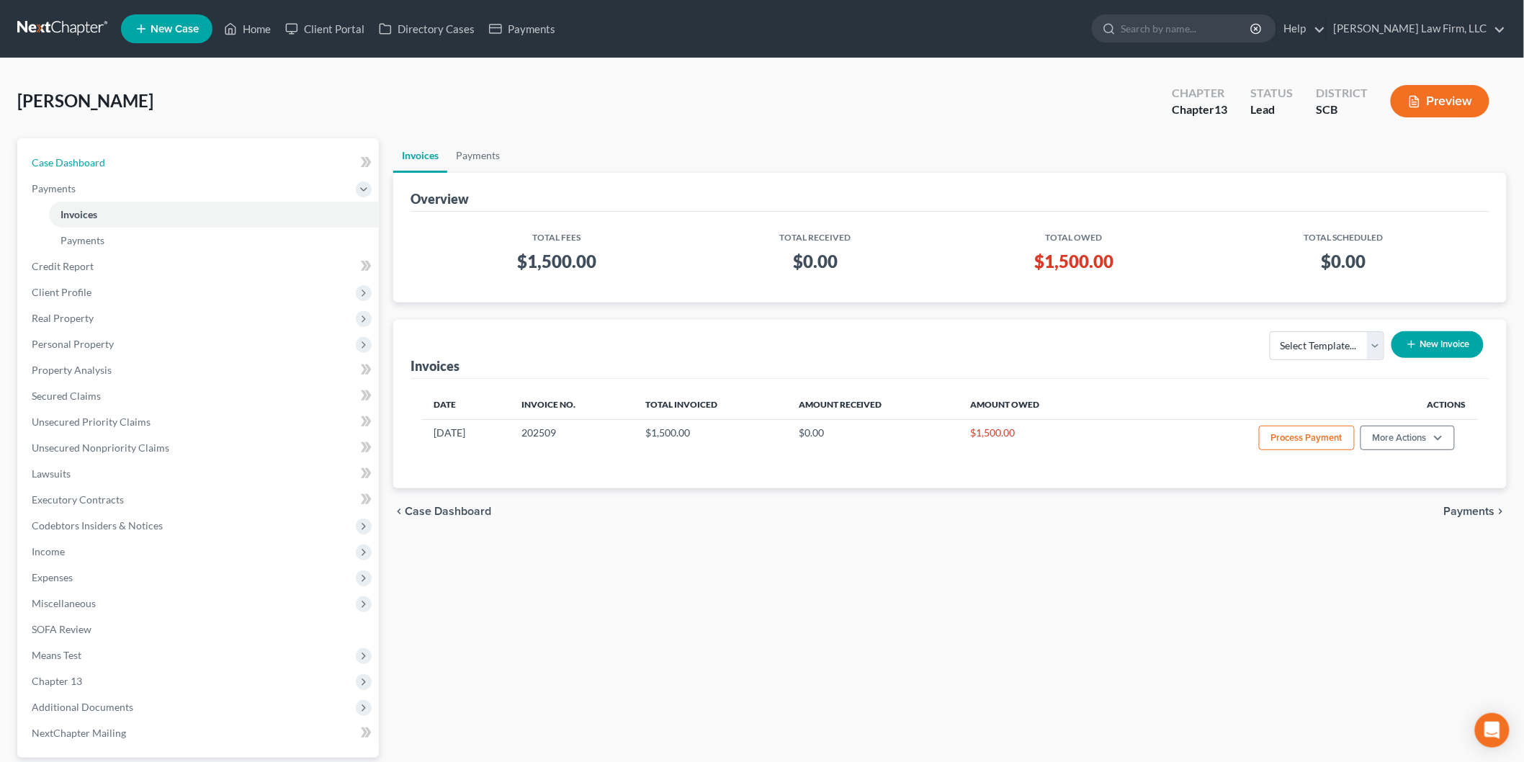
click at [73, 158] on span "Case Dashboard" at bounding box center [68, 162] width 73 height 12
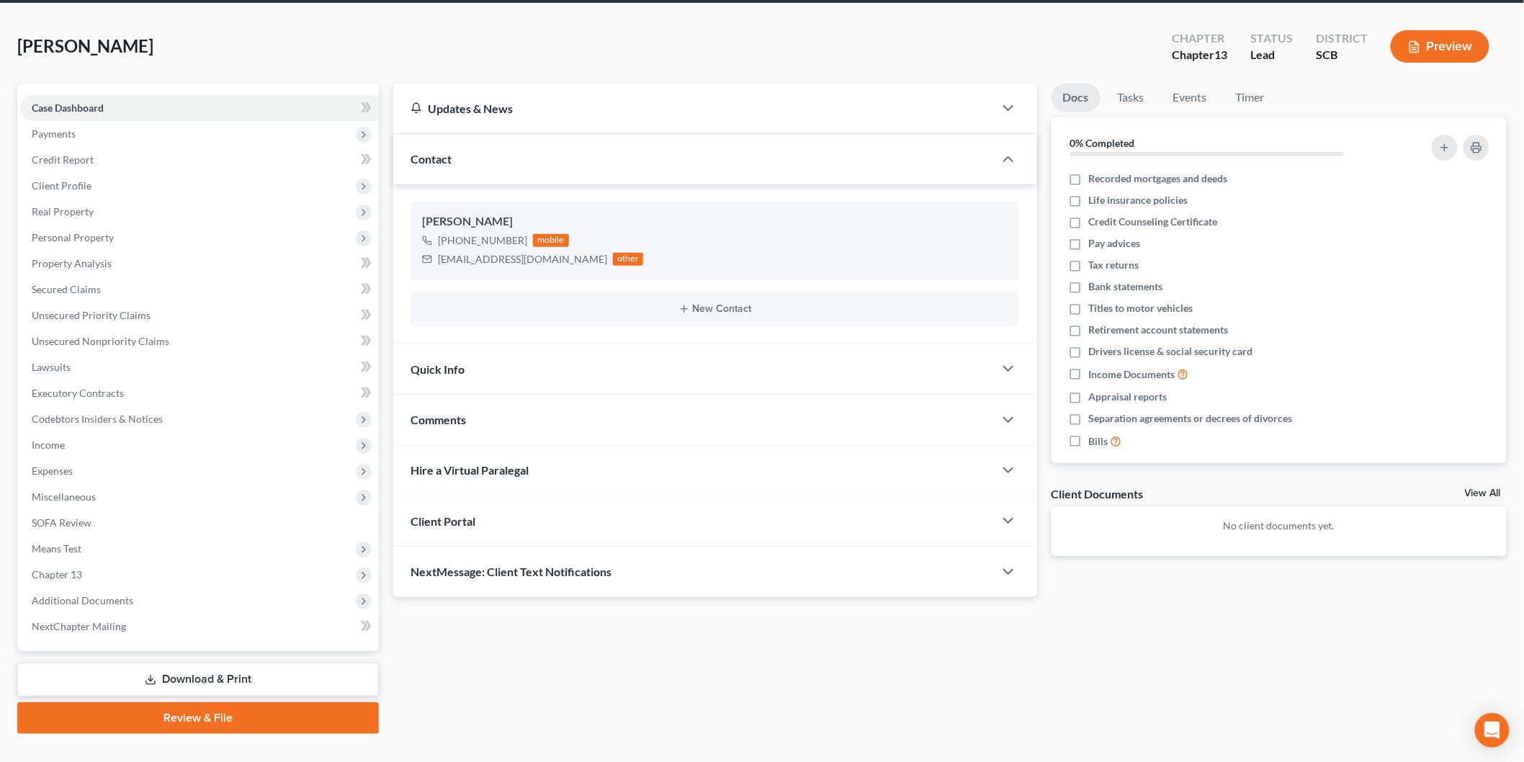
scroll to position [79, 0]
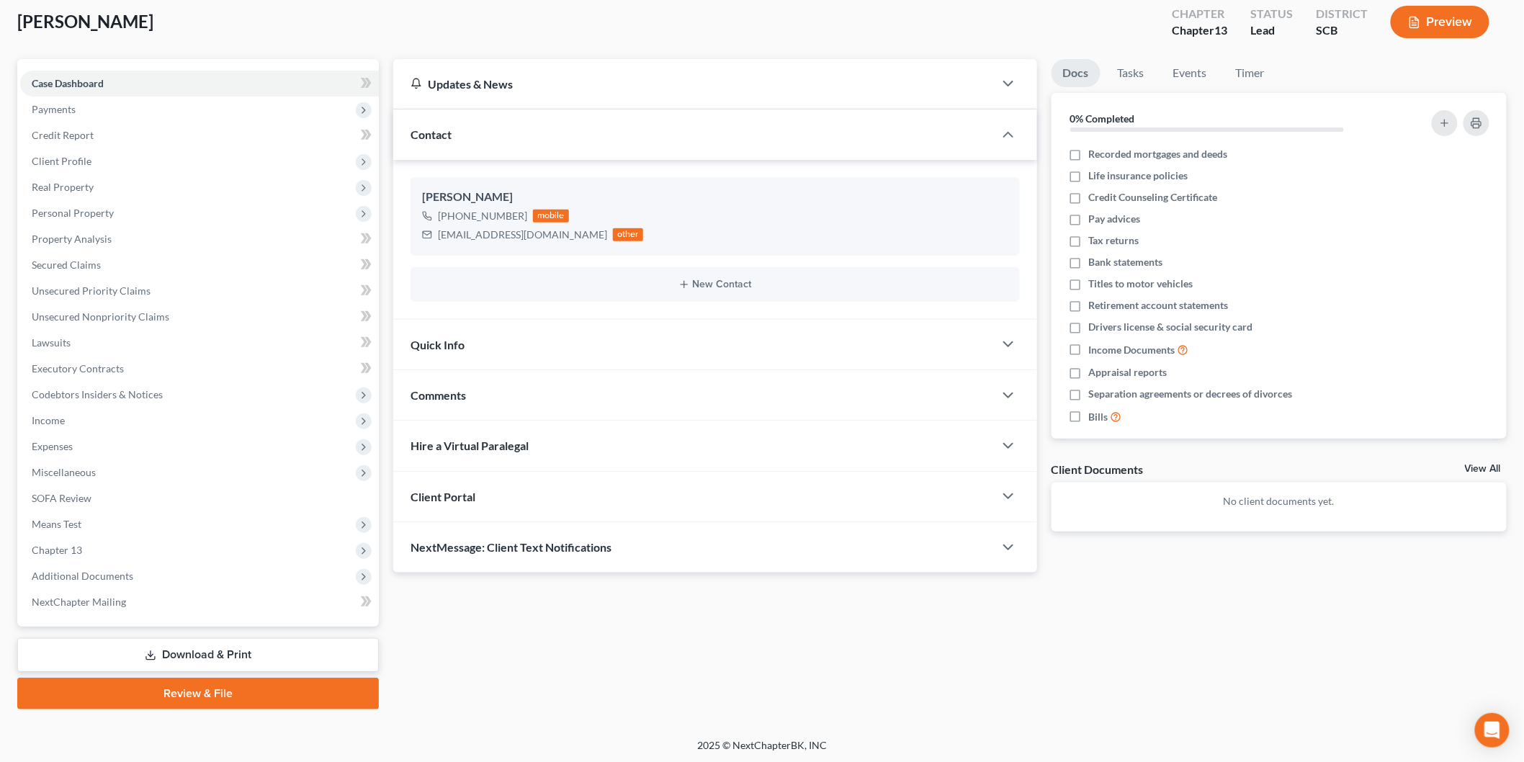
click at [557, 322] on div "Quick Info" at bounding box center [693, 345] width 601 height 50
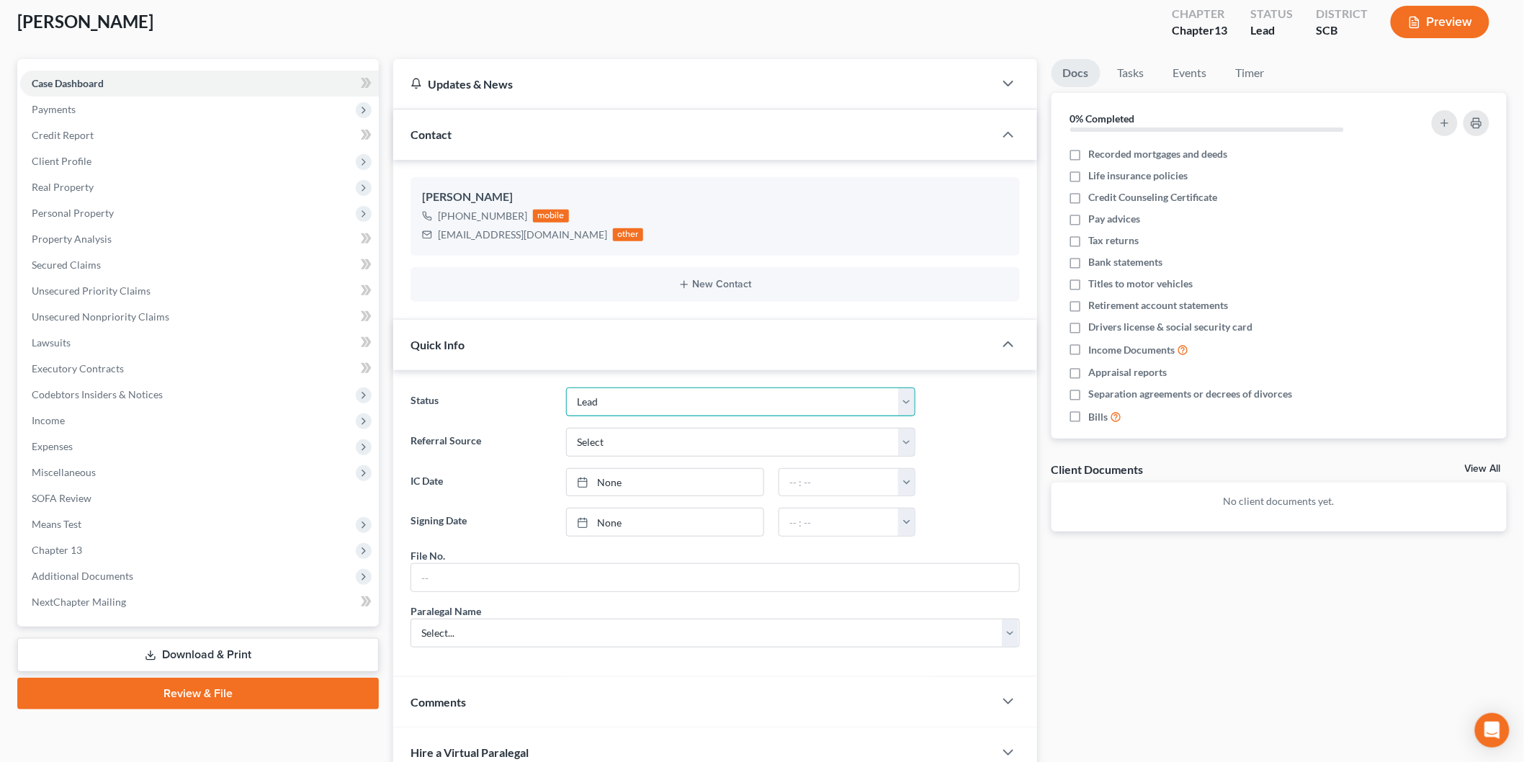
click at [609, 402] on select "Discharged Dismissed Filed In Progress Lead Lost Lead Ready to File To Review W…" at bounding box center [740, 401] width 349 height 29
select select "3"
click at [566, 387] on select "Discharged Dismissed Filed In Progress Lead Lost Lead Ready to File To Review W…" at bounding box center [740, 401] width 349 height 29
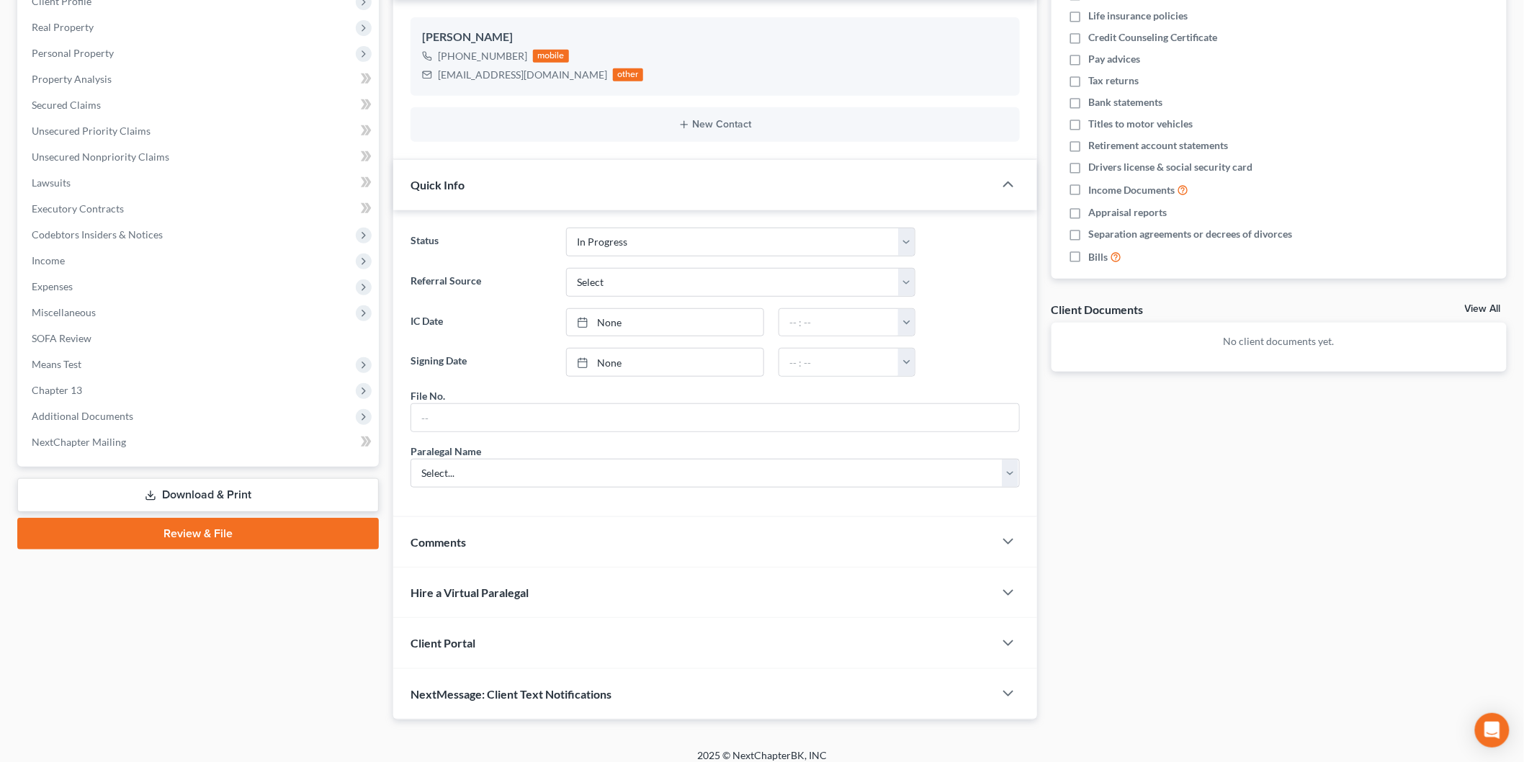
click at [641, 325] on link "None" at bounding box center [665, 322] width 197 height 27
click at [866, 330] on input "text" at bounding box center [839, 322] width 120 height 27
click at [912, 318] on button "button" at bounding box center [906, 322] width 17 height 27
click at [938, 390] on link "2:00pm" at bounding box center [938, 391] width 81 height 24
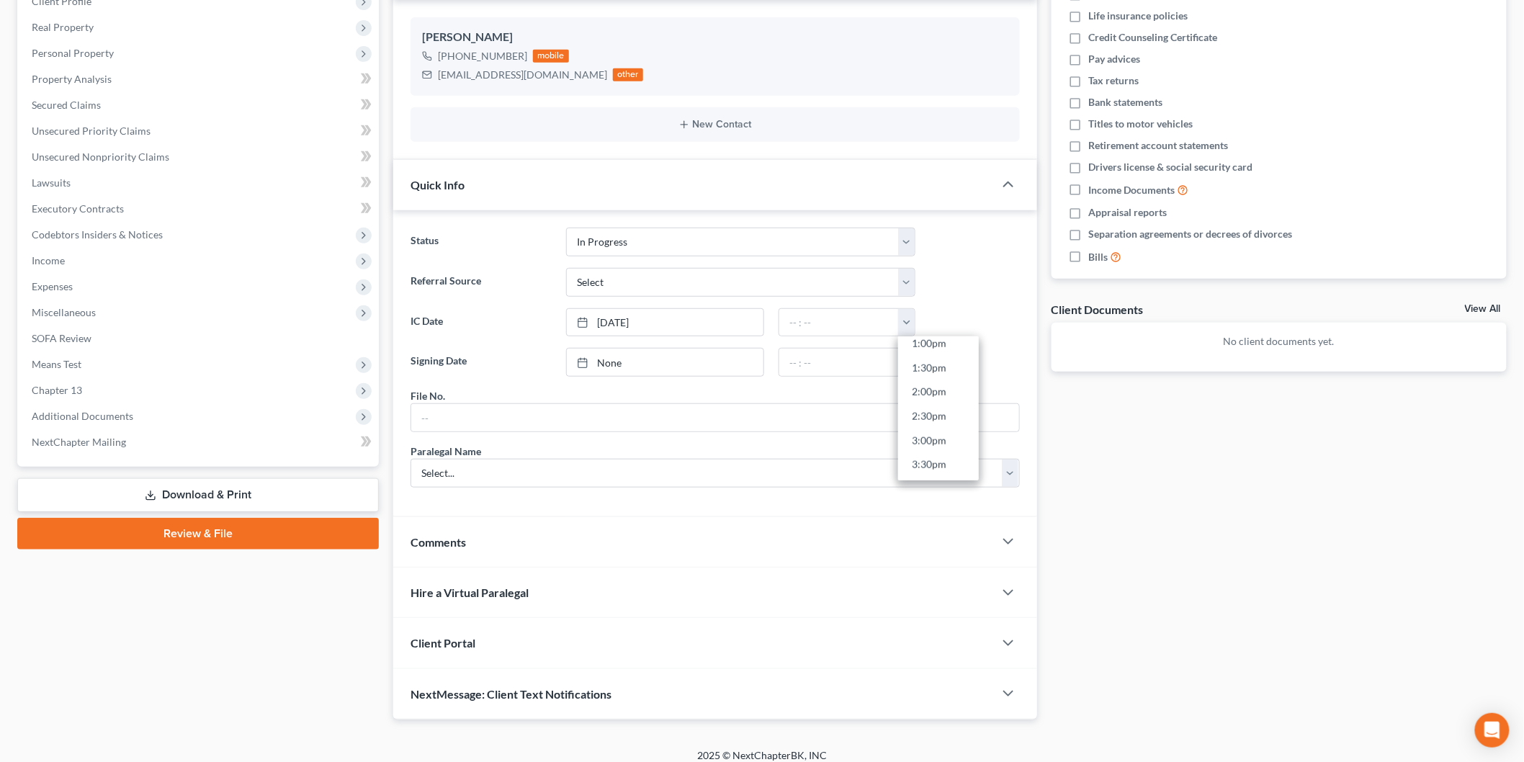
type input "2:00pm"
click at [548, 402] on div "File No." at bounding box center [714, 410] width 609 height 44
click at [521, 415] on input "text" at bounding box center [715, 417] width 608 height 27
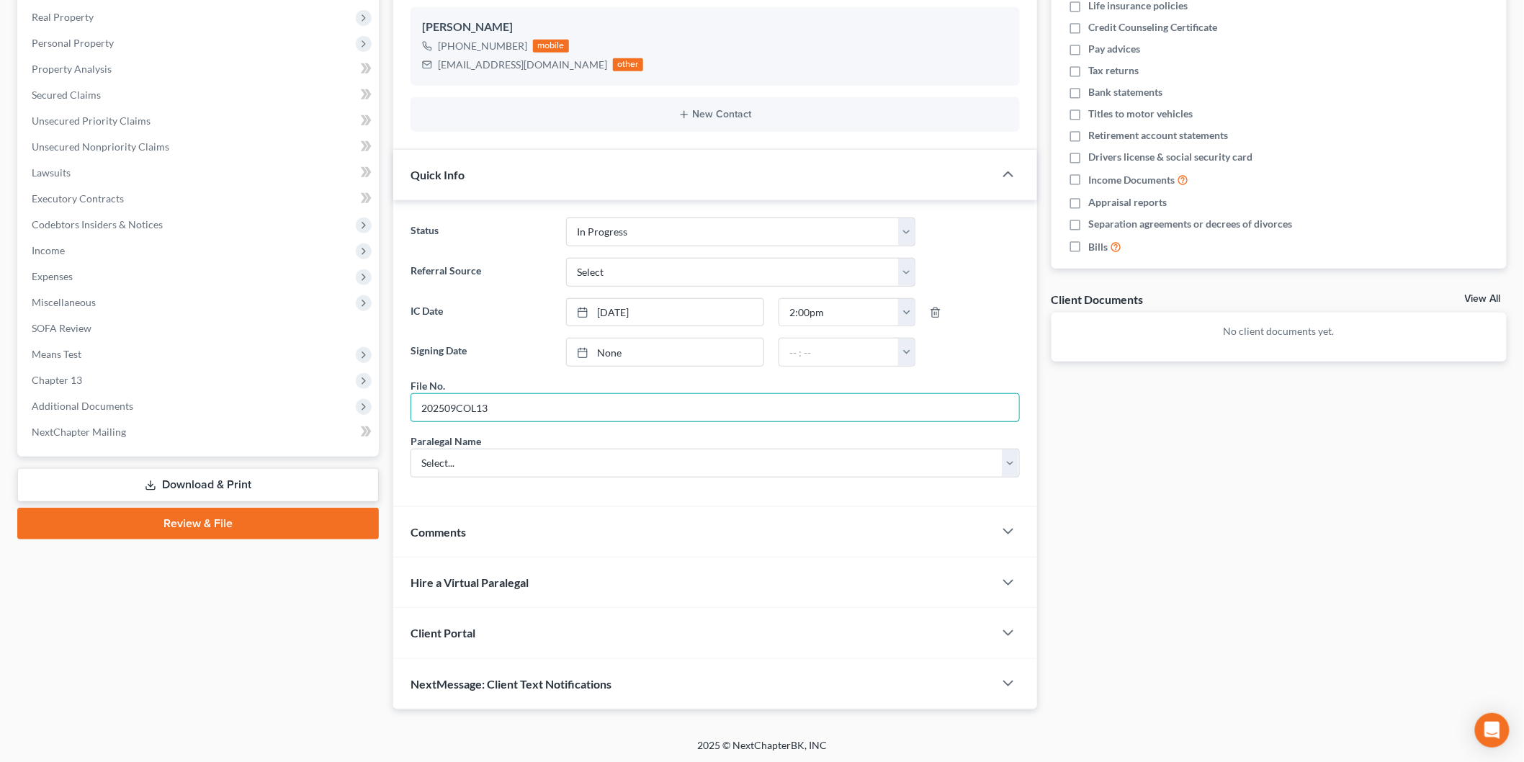
scroll to position [252, 0]
type input "202509COL13"
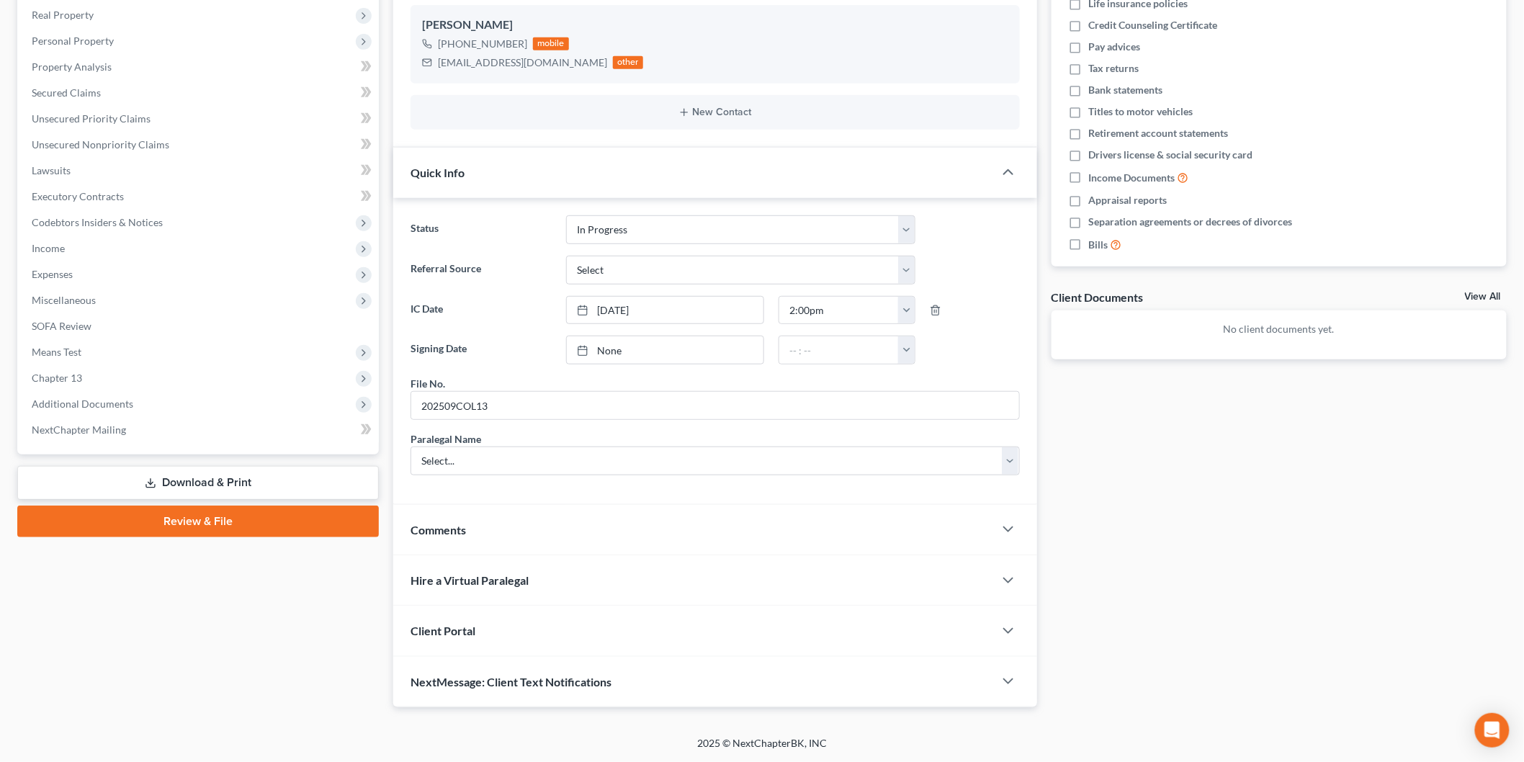
click at [465, 544] on div "Comments" at bounding box center [693, 530] width 601 height 50
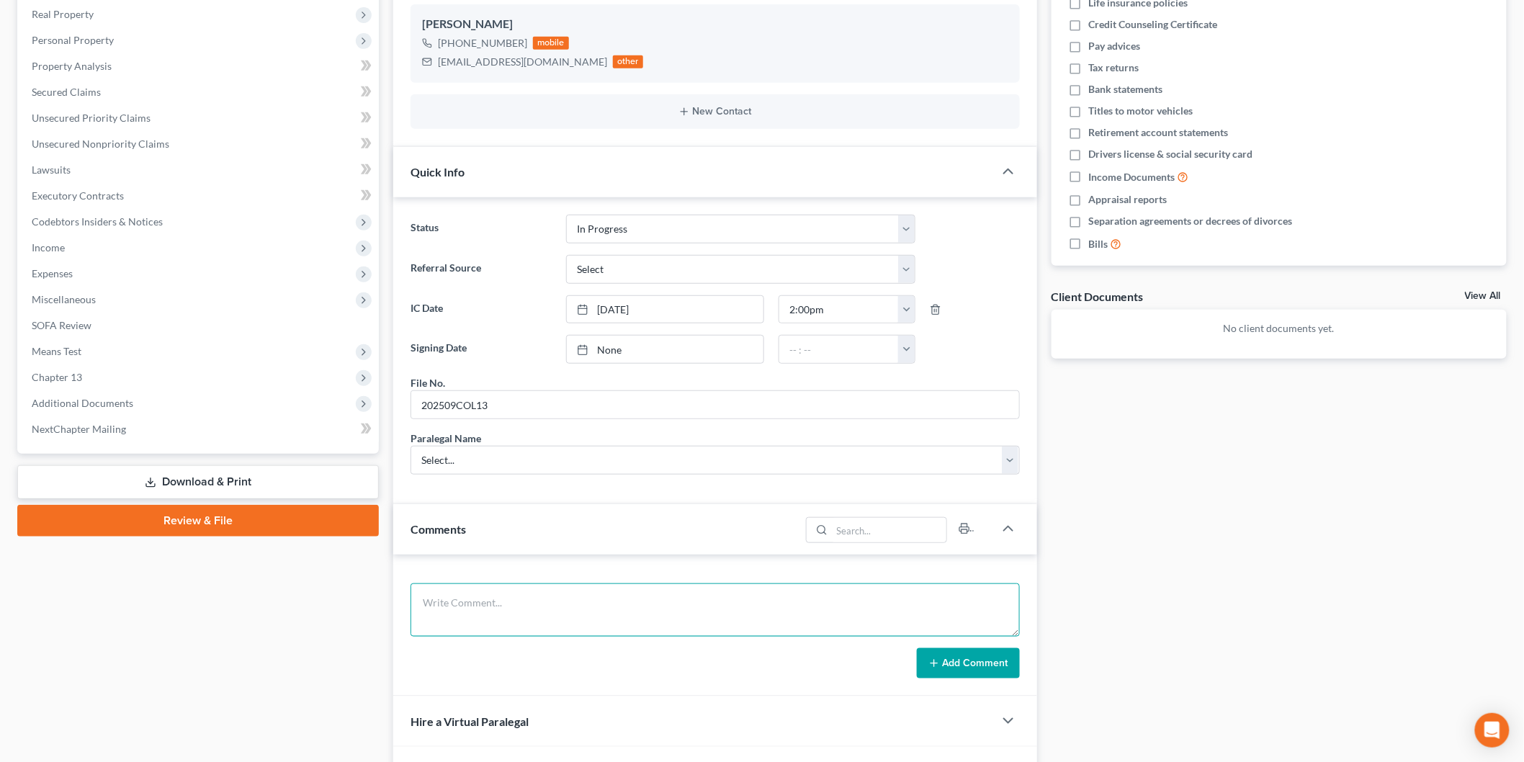
click at [498, 612] on textarea at bounding box center [714, 609] width 609 height 53
type textarea "$1,500/$5,000"
click at [963, 662] on button "Add Comment" at bounding box center [968, 663] width 103 height 30
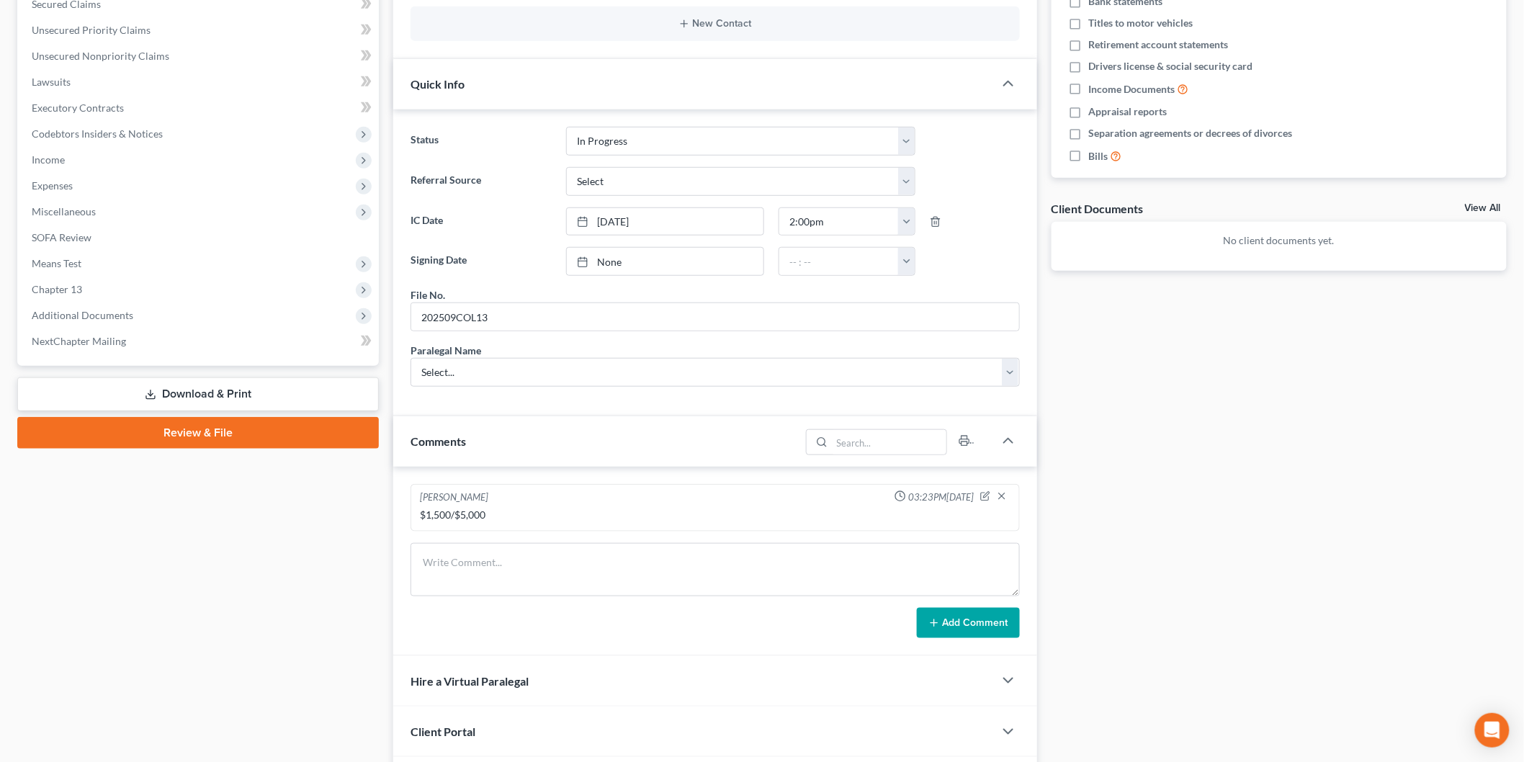
scroll to position [441, 0]
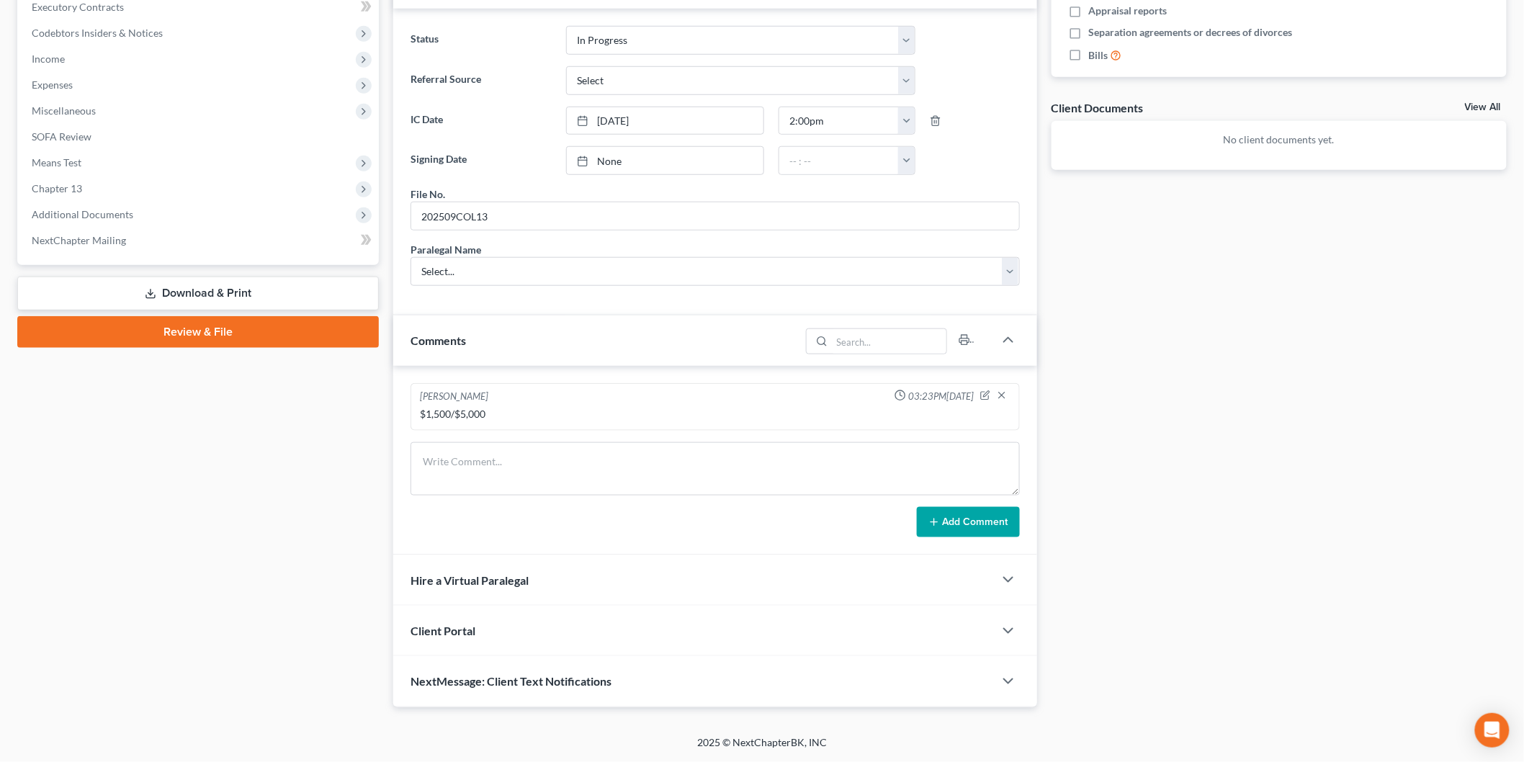
drag, startPoint x: 459, startPoint y: 629, endPoint x: 235, endPoint y: 577, distance: 230.0
click at [458, 629] on span "Client Portal" at bounding box center [442, 631] width 65 height 14
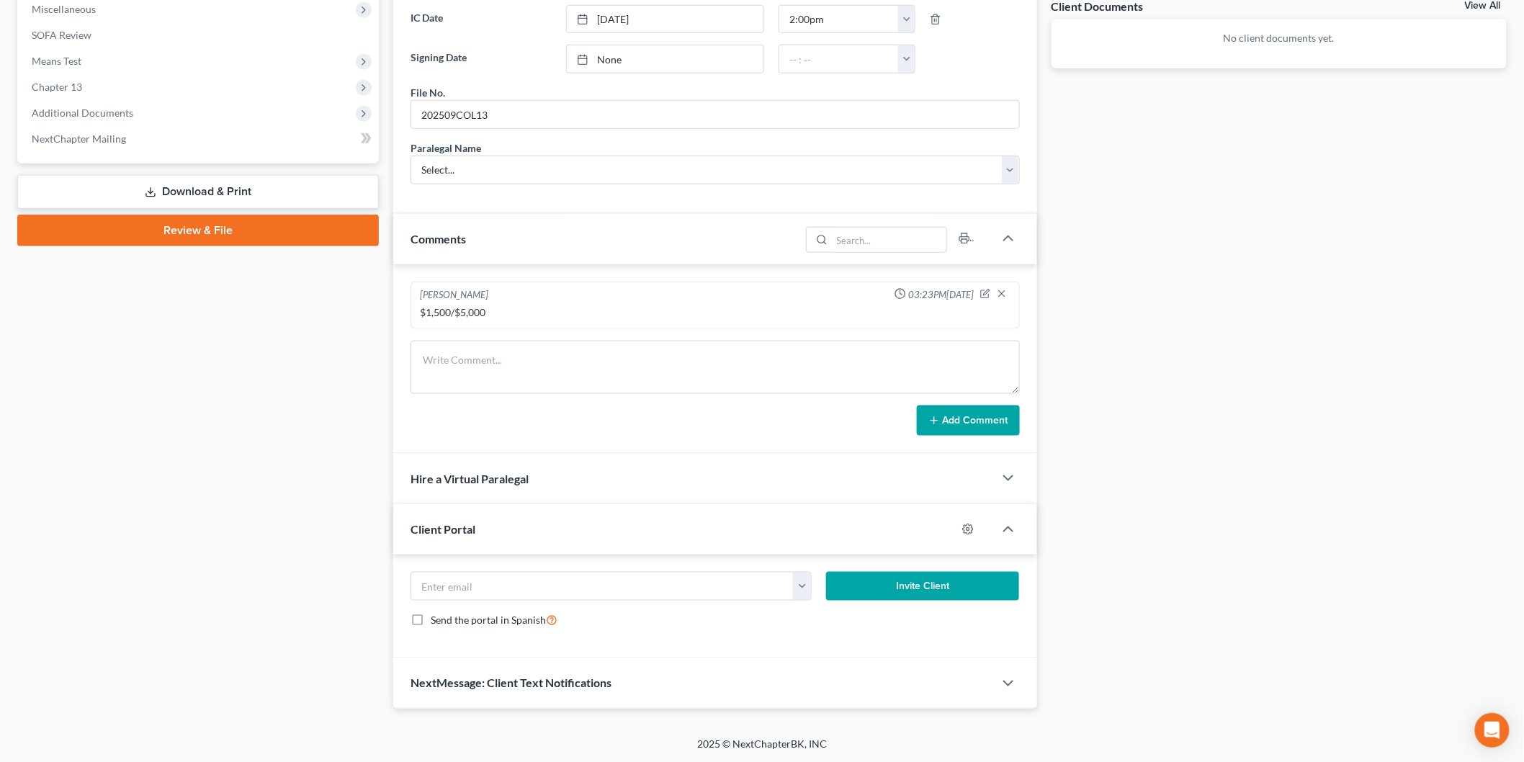
scroll to position [544, 0]
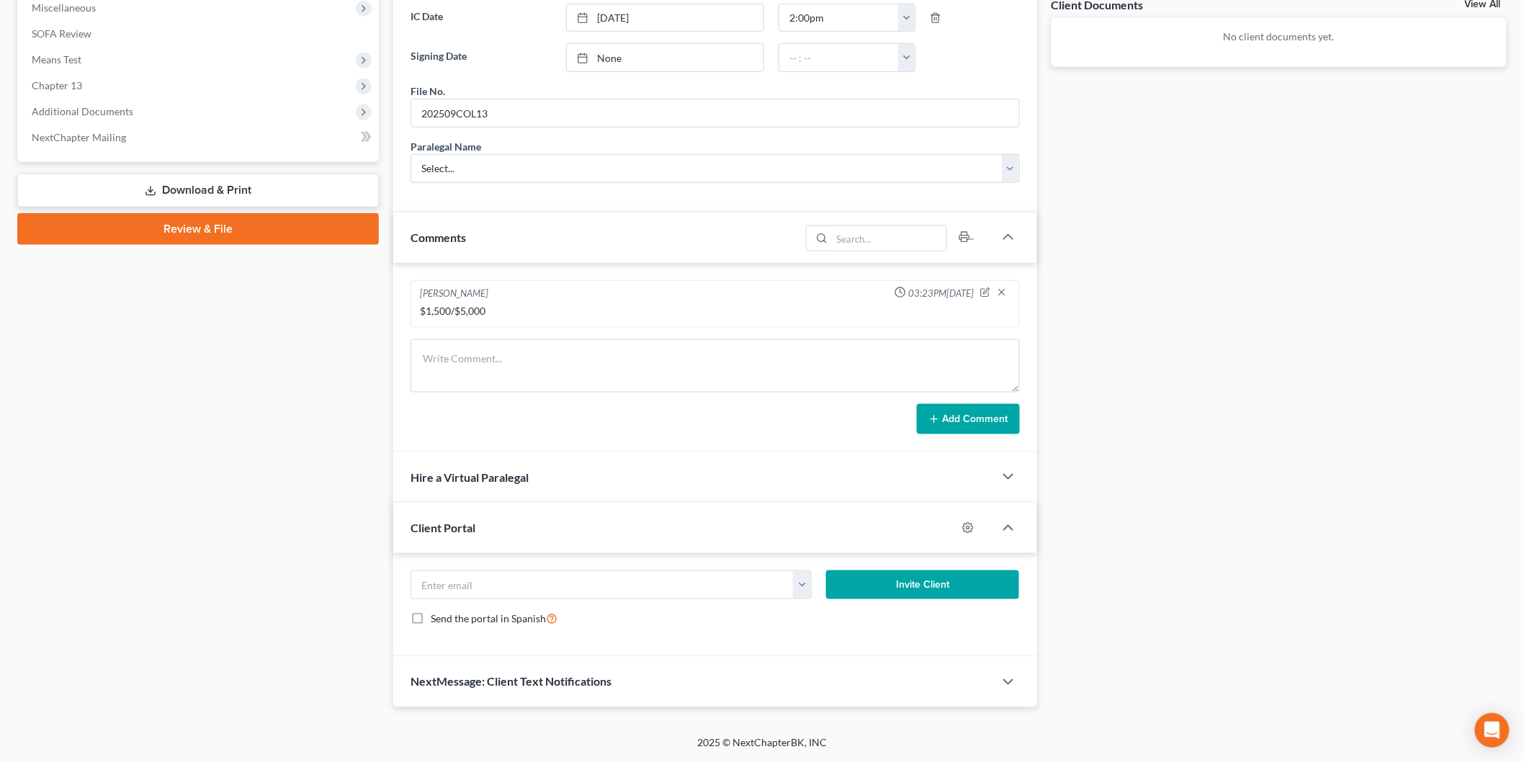
click at [808, 595] on button "button" at bounding box center [802, 584] width 18 height 27
click at [786, 585] on input "email" at bounding box center [602, 584] width 382 height 27
drag, startPoint x: 863, startPoint y: 615, endPoint x: 884, endPoint y: 611, distance: 21.3
click at [863, 615] on link "[EMAIL_ADDRESS][DOMAIN_NAME]" at bounding box center [891, 616] width 197 height 24
type input "[EMAIL_ADDRESS][DOMAIN_NAME]"
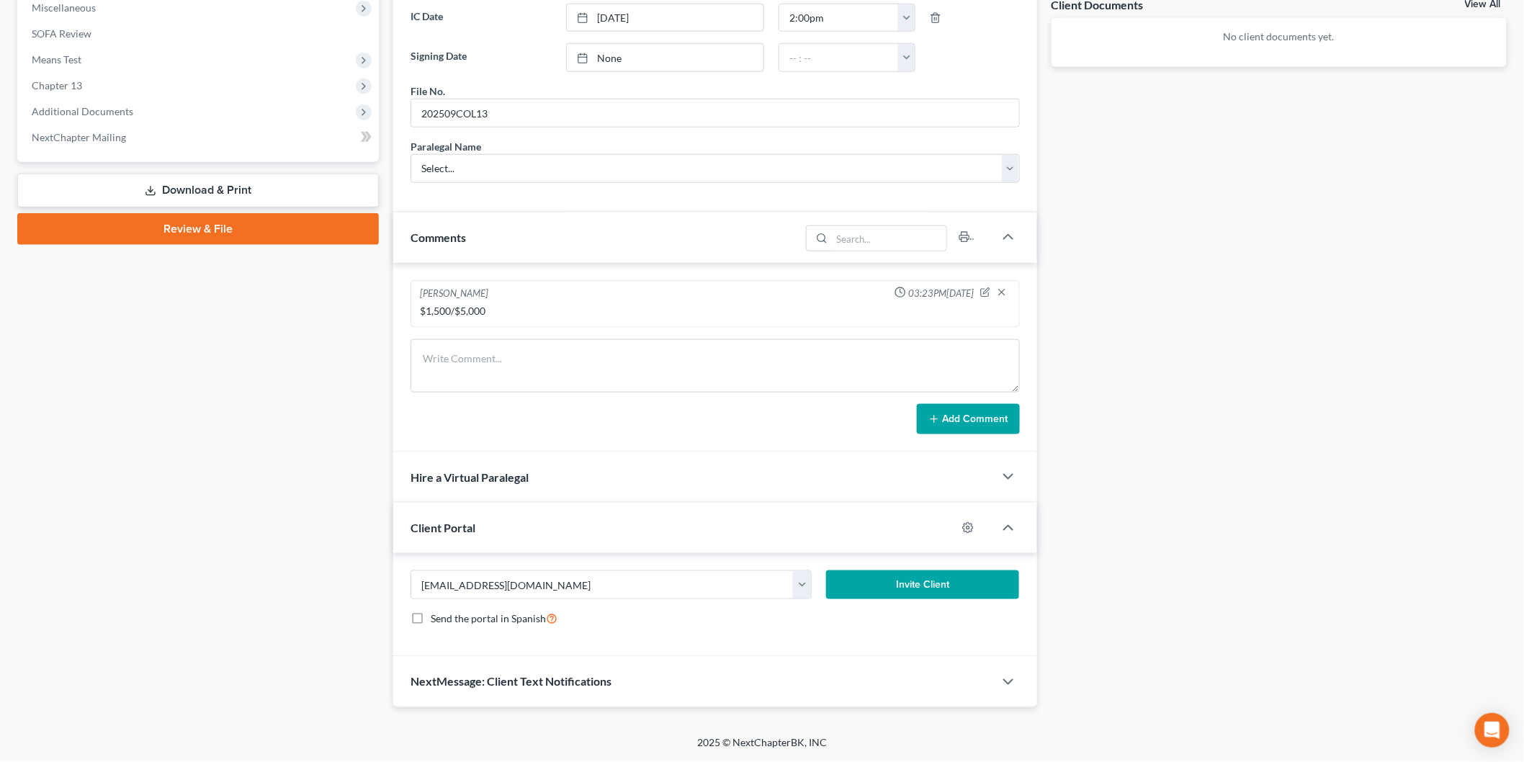
click at [900, 592] on button "Invite Client" at bounding box center [922, 584] width 193 height 29
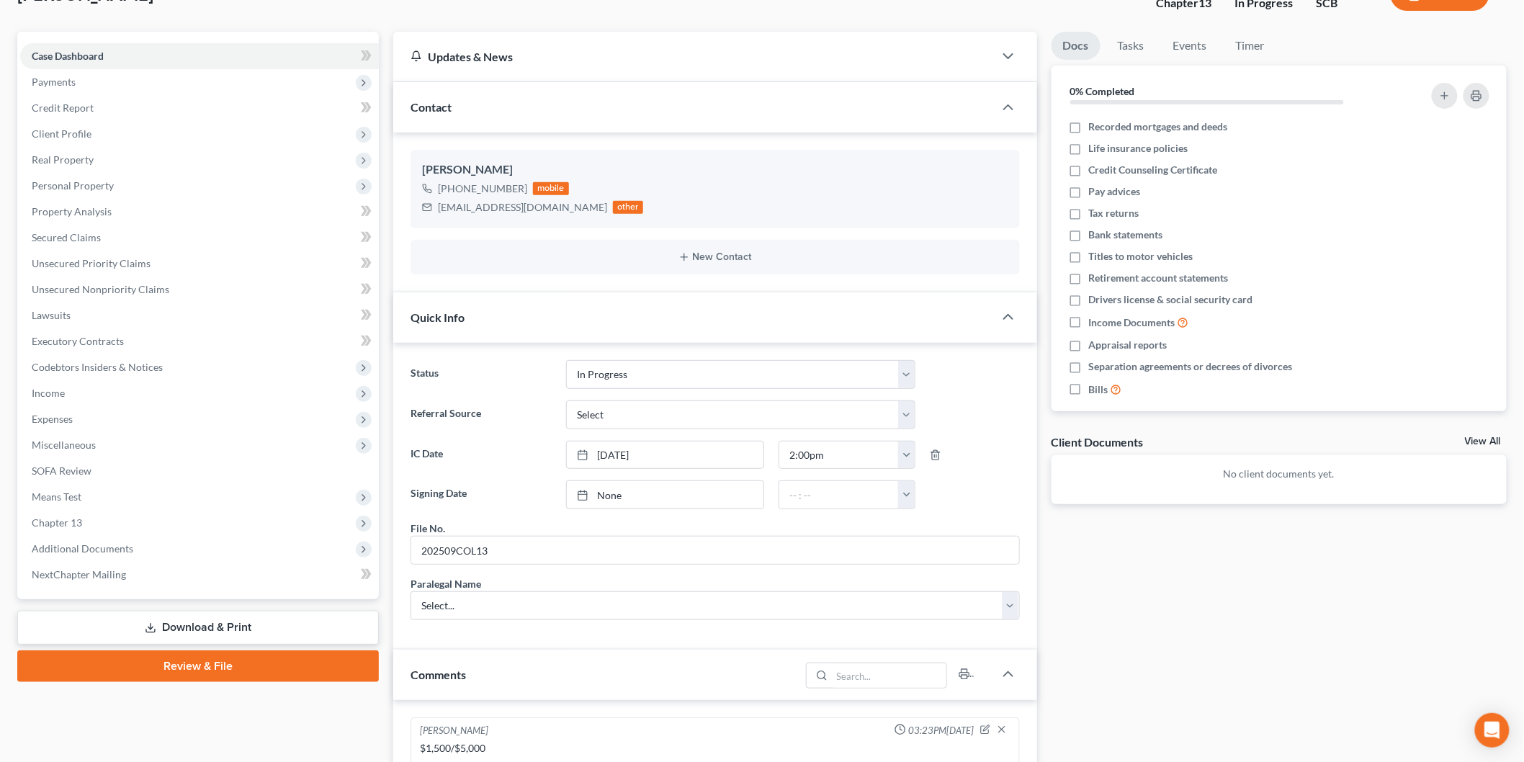
scroll to position [0, 0]
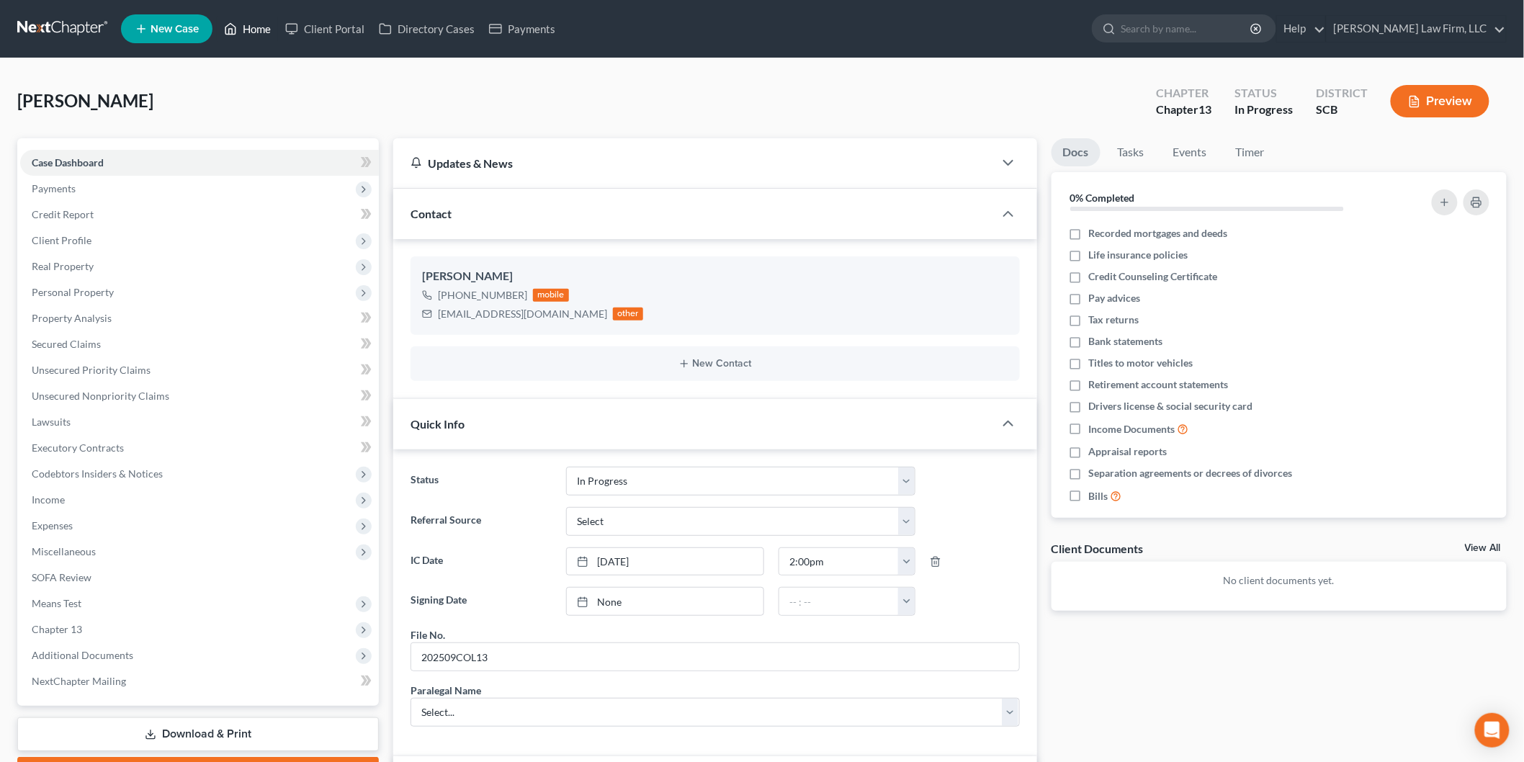
click at [259, 22] on link "Home" at bounding box center [247, 29] width 61 height 26
